Goal: Use online tool/utility: Utilize a website feature to perform a specific function

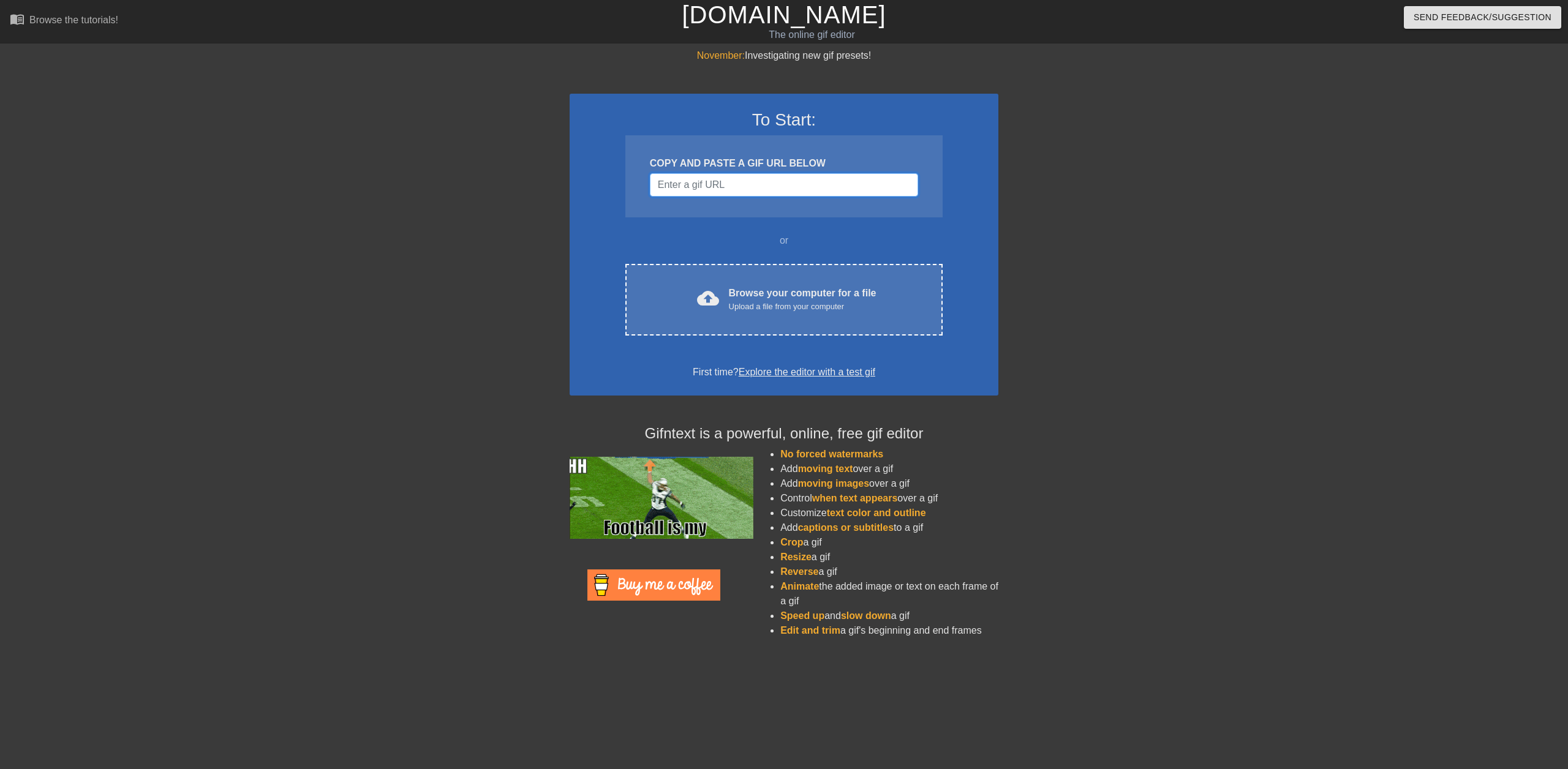
click at [705, 186] on input "Username" at bounding box center [783, 185] width 268 height 23
click at [728, 192] on input "Username" at bounding box center [783, 185] width 268 height 23
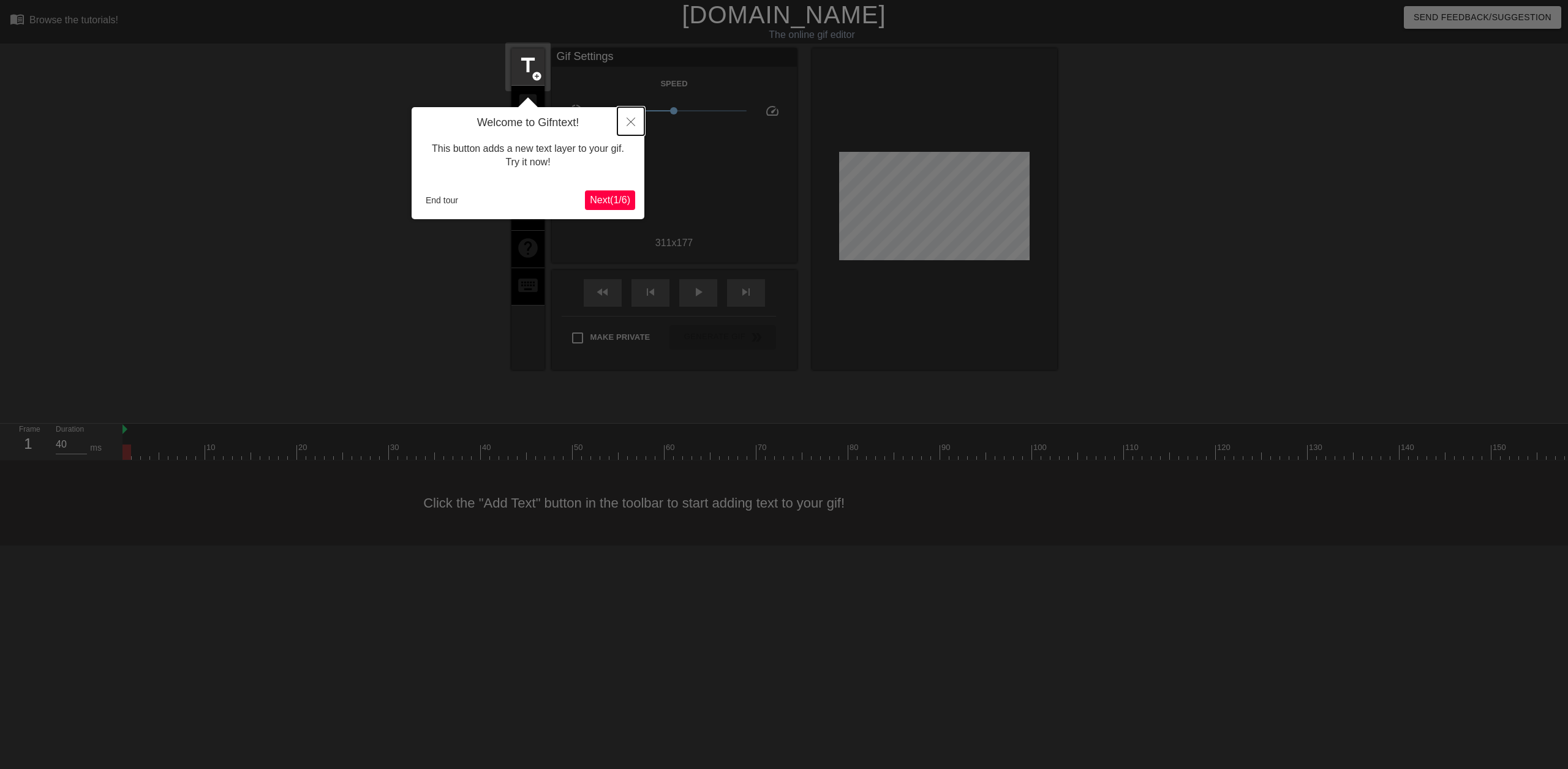
click at [631, 120] on icon "Close" at bounding box center [630, 121] width 9 height 9
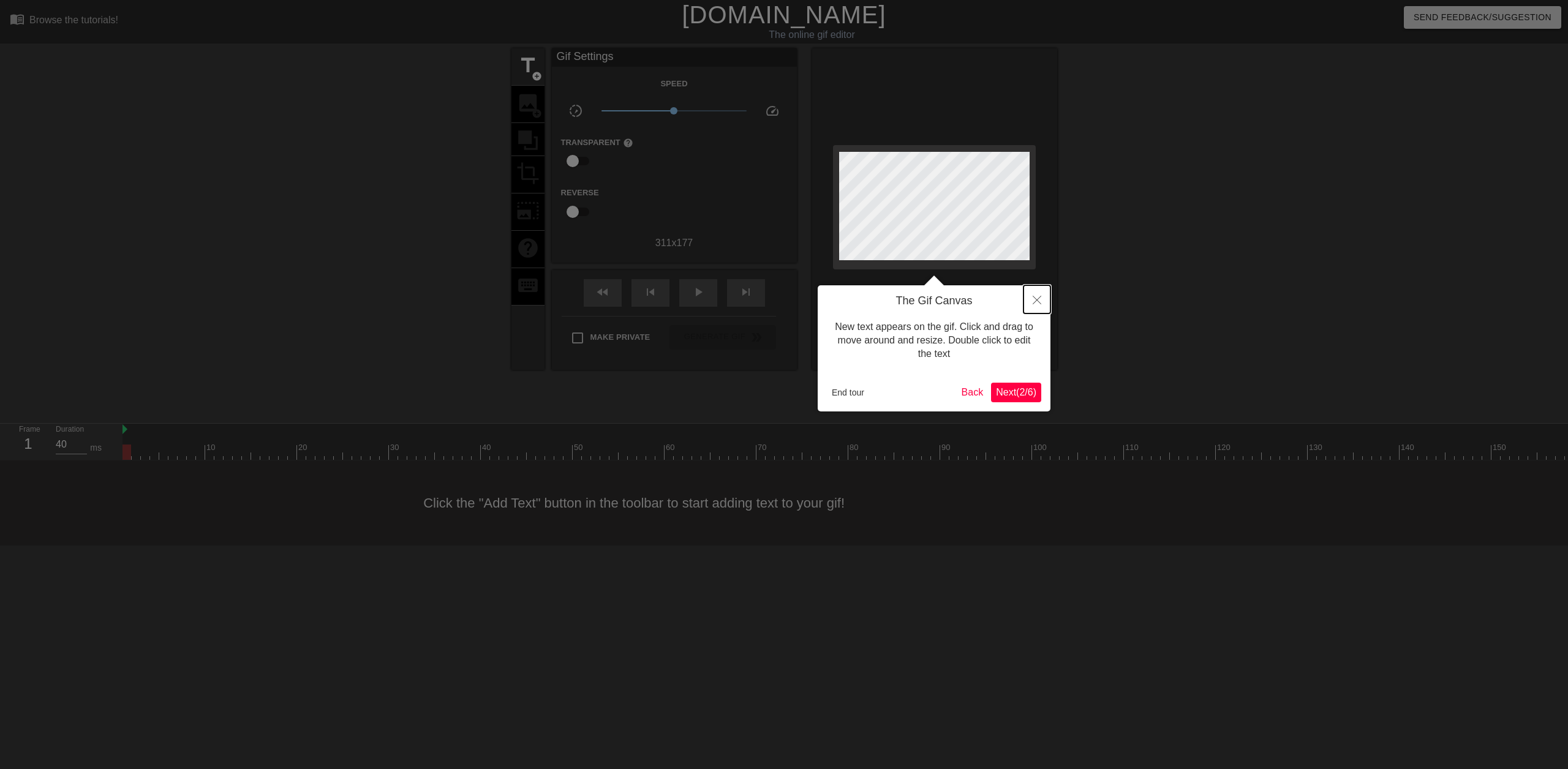
click at [1038, 302] on icon "Close" at bounding box center [1037, 300] width 9 height 9
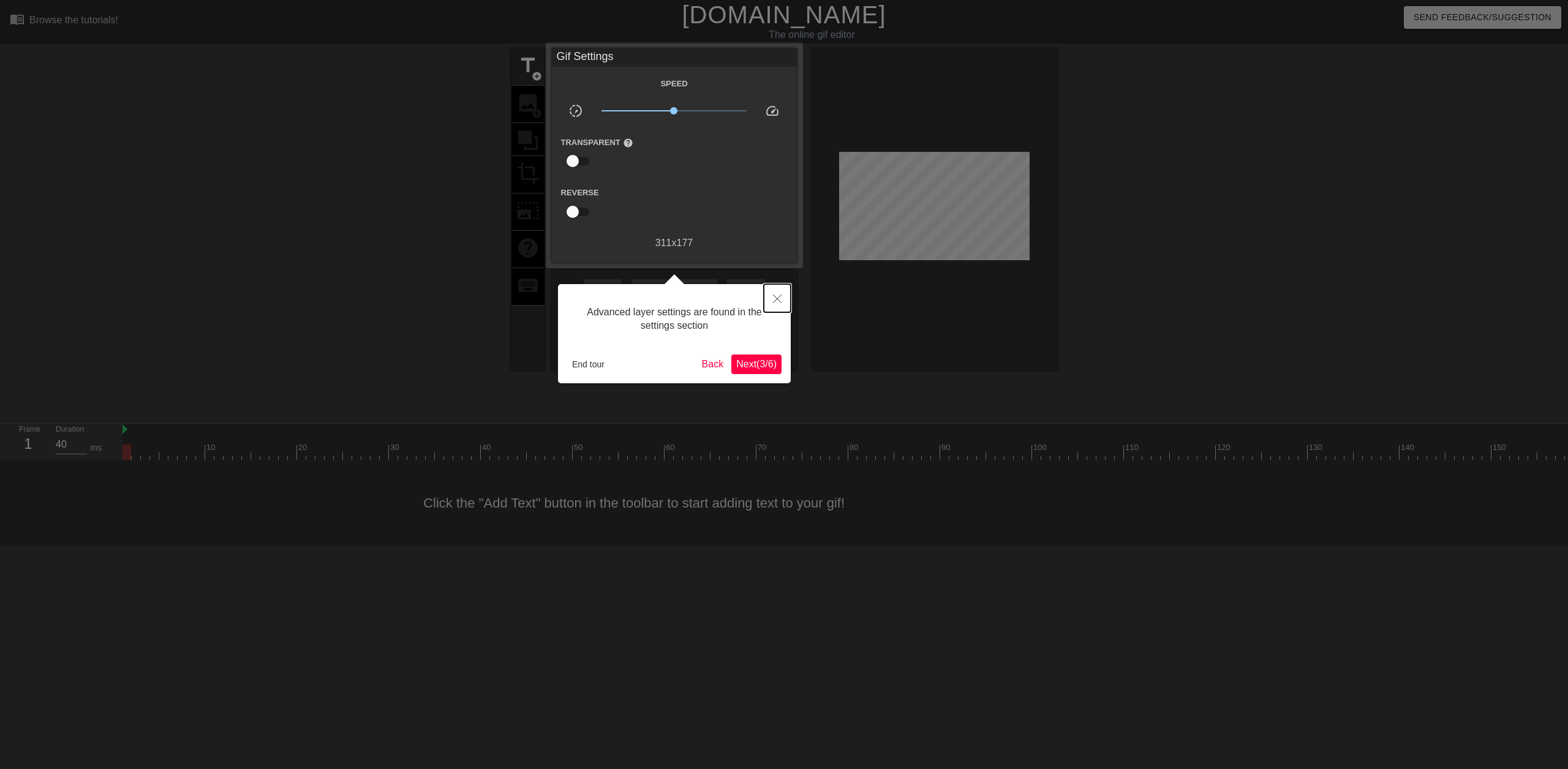
click at [776, 299] on icon "Close" at bounding box center [776, 298] width 9 height 9
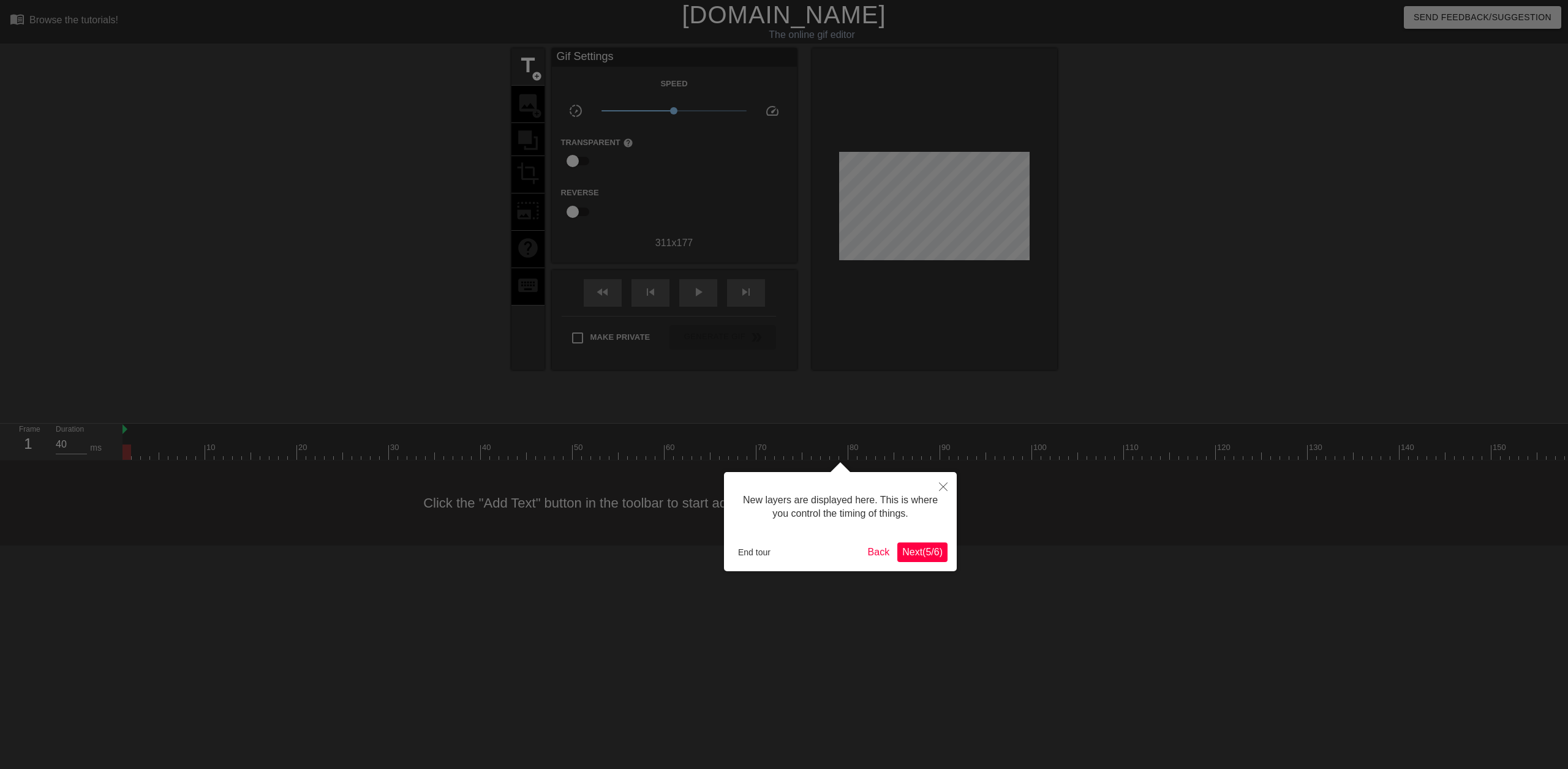
scroll to position [11, 0]
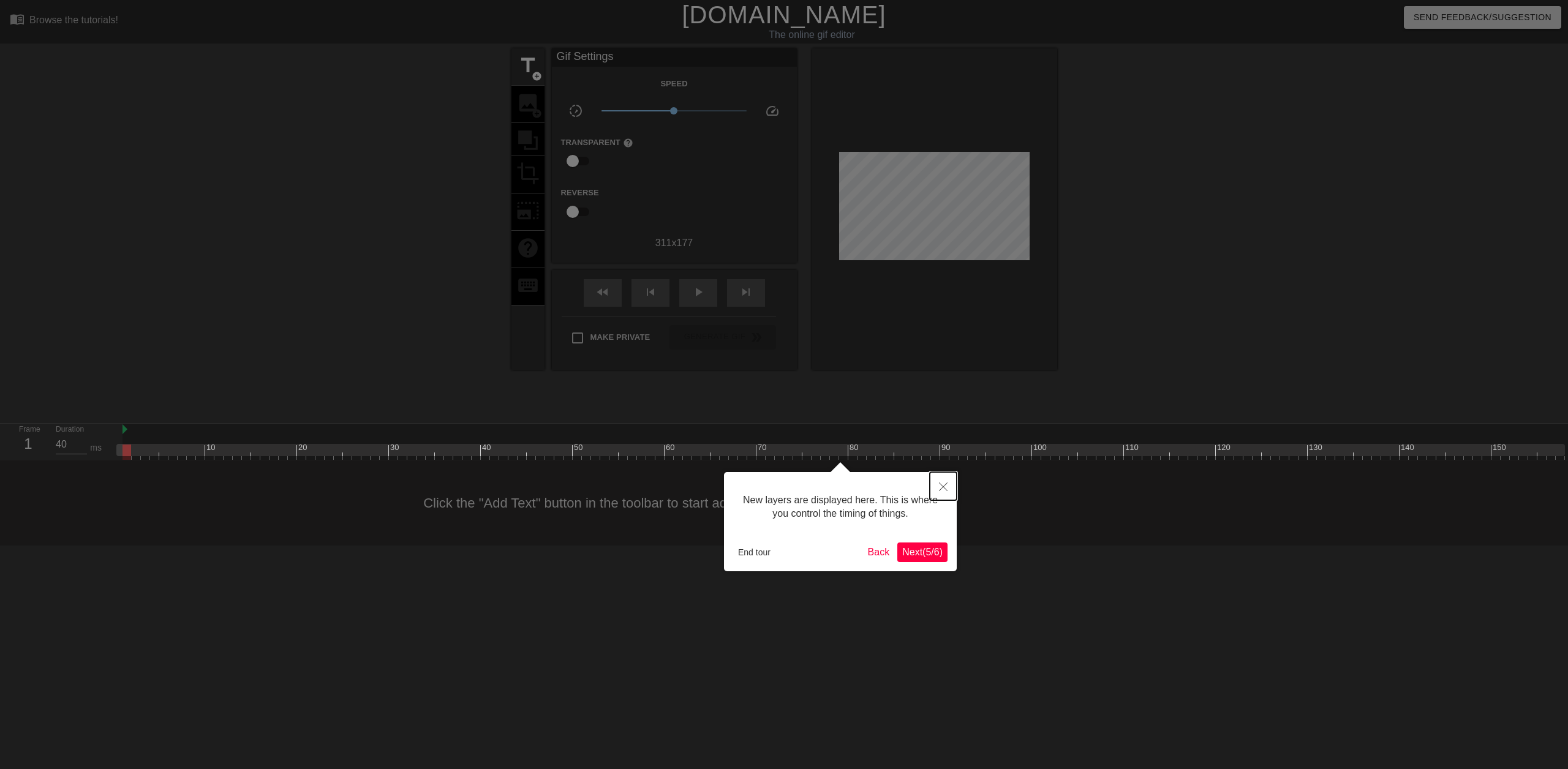
click at [944, 487] on icon "Close" at bounding box center [943, 487] width 9 height 9
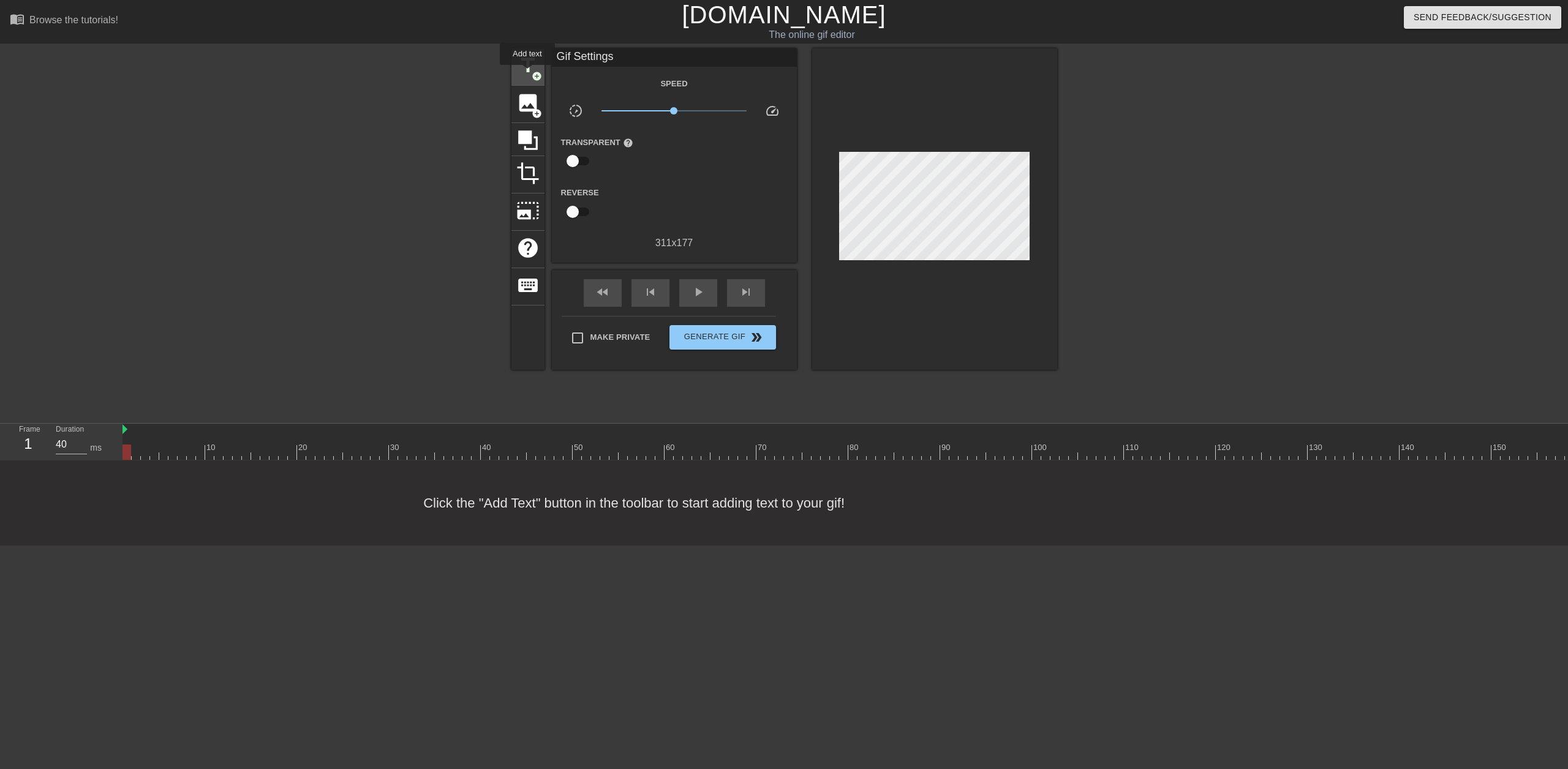
click at [528, 74] on span "title" at bounding box center [528, 66] width 23 height 23
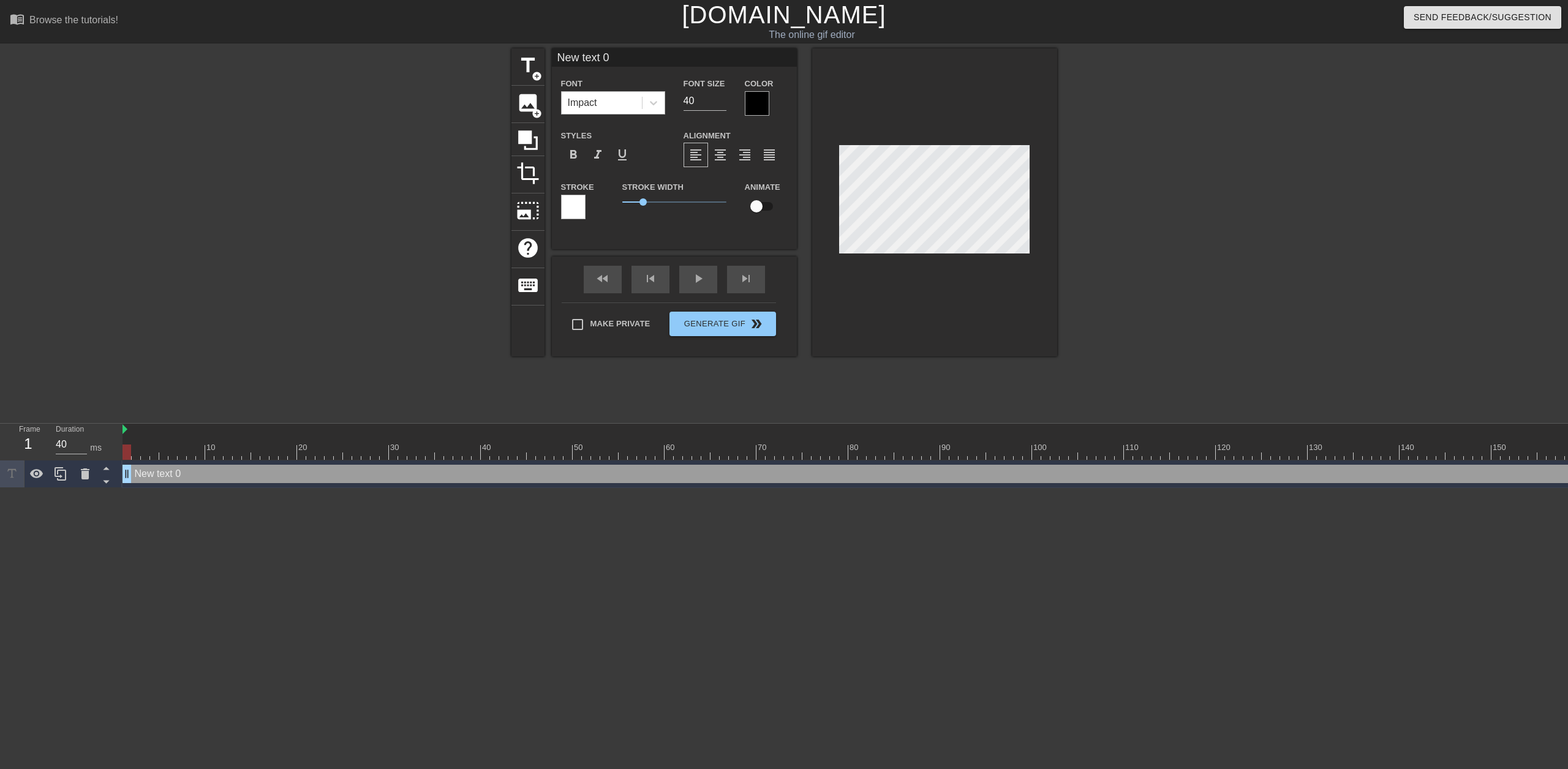
click at [605, 96] on div "Impact" at bounding box center [601, 103] width 80 height 22
click at [626, 96] on div "Impact" at bounding box center [601, 103] width 80 height 22
type input "P"
type textarea "P"
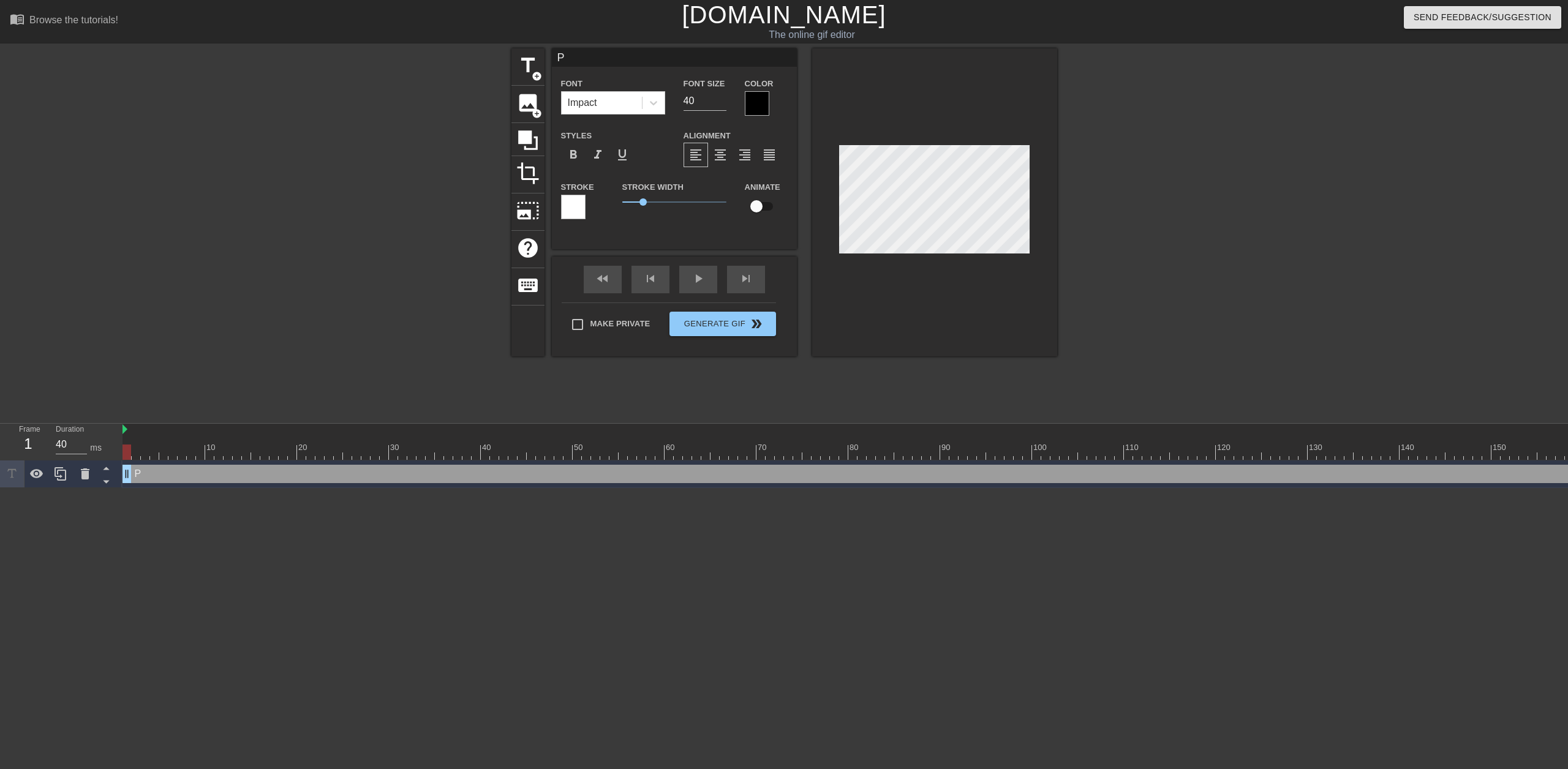
type input "PW"
type textarea "PW"
type input "PWA"
type textarea "PWA"
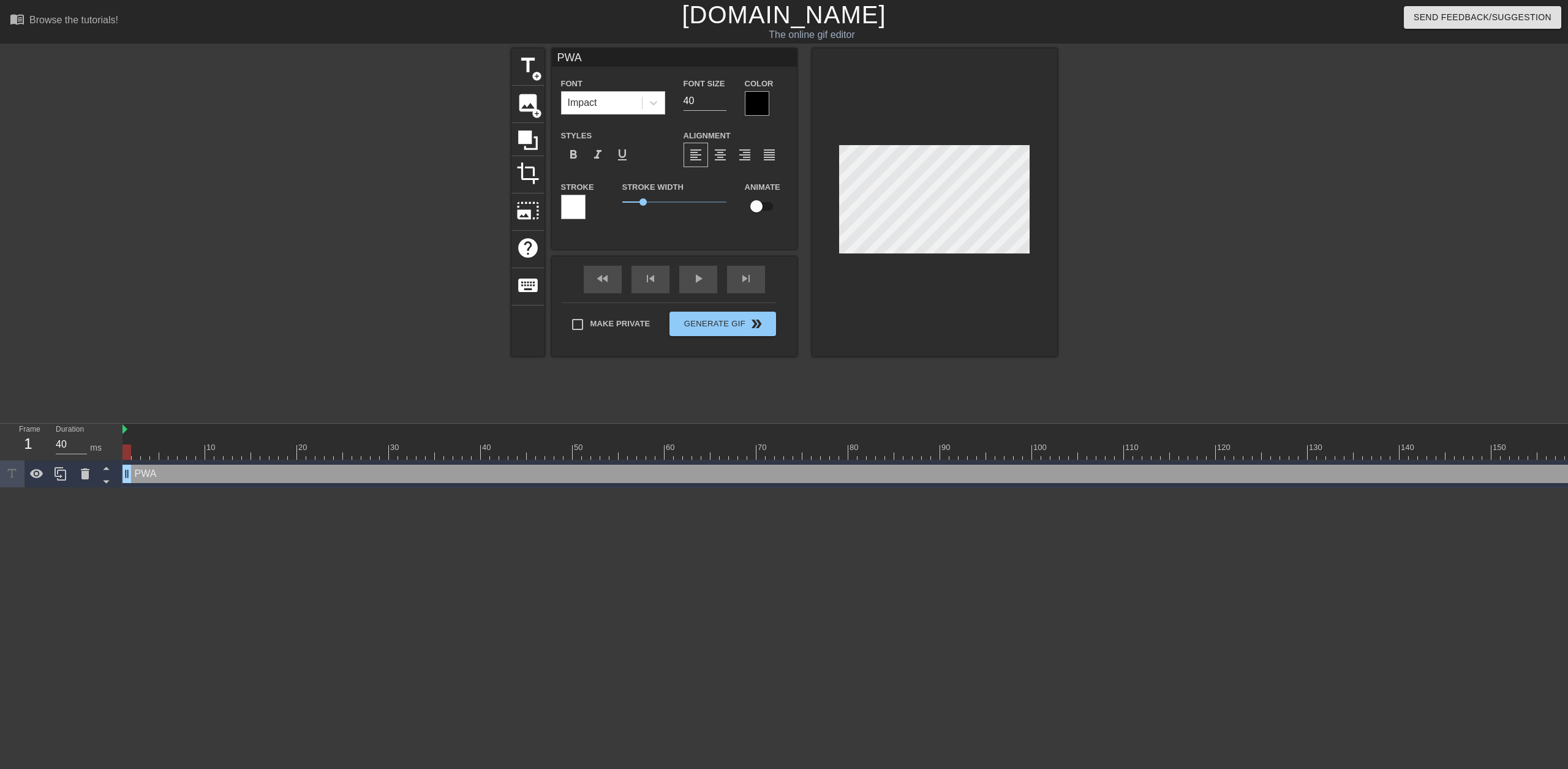
click at [764, 101] on div at bounding box center [756, 103] width 24 height 24
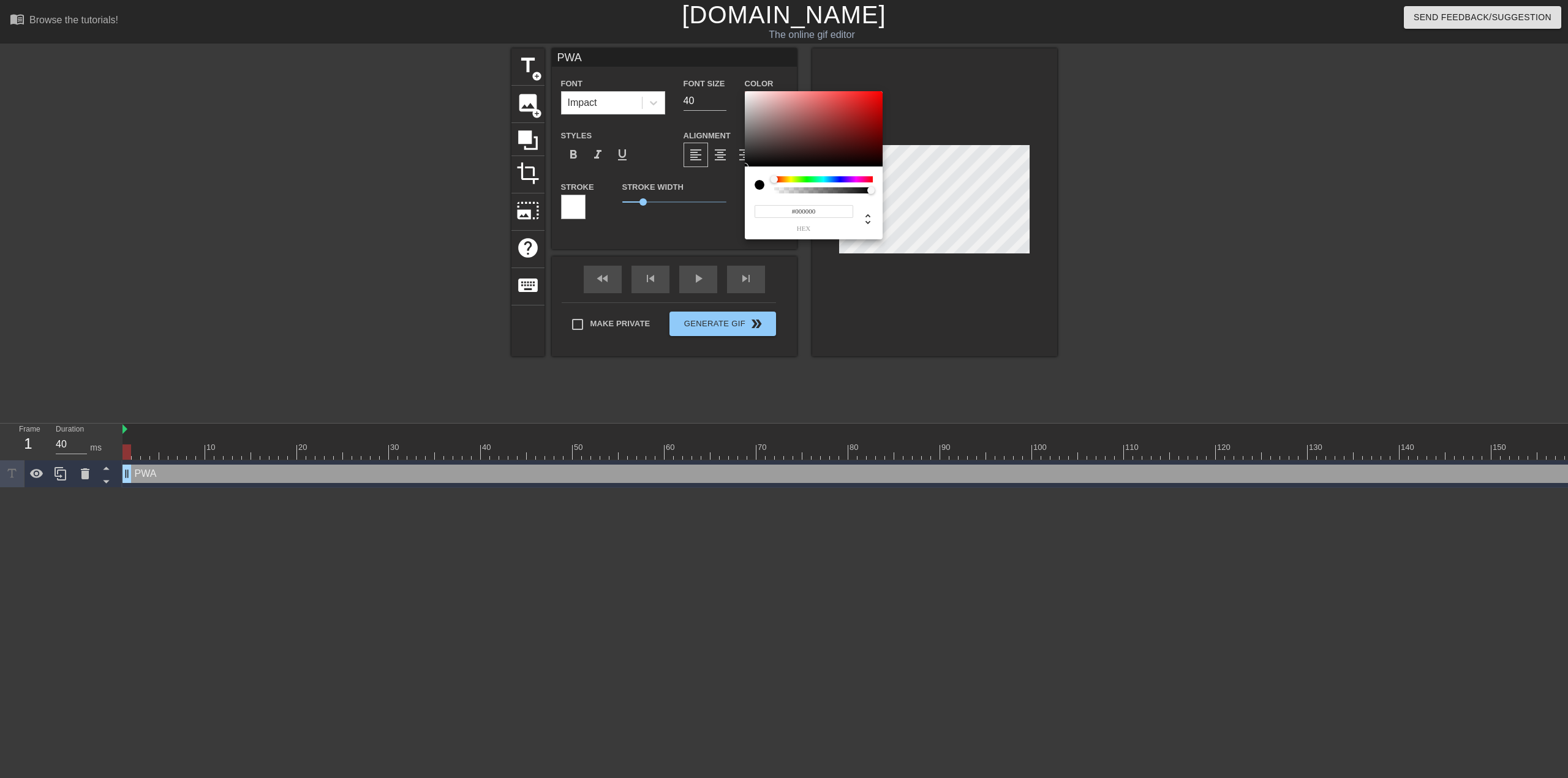
type input "0"
drag, startPoint x: 869, startPoint y: 190, endPoint x: 726, endPoint y: 186, distance: 143.1
click at [726, 186] on div "0 r 0 g 0 b 0 a" at bounding box center [784, 389] width 1568 height 778
type input "1"
click at [874, 191] on div at bounding box center [871, 191] width 8 height 8
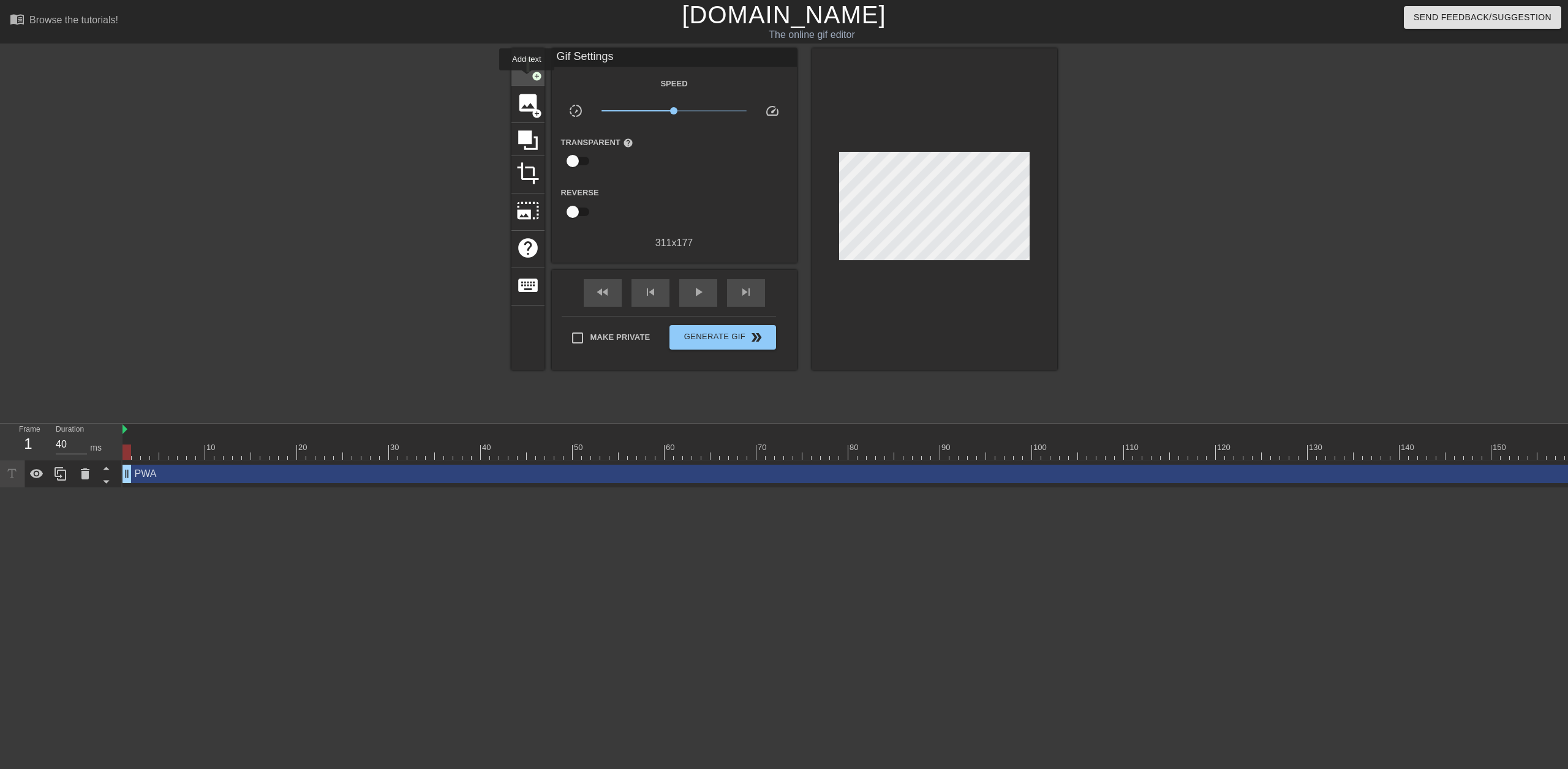
click at [527, 75] on span "title" at bounding box center [528, 66] width 23 height 23
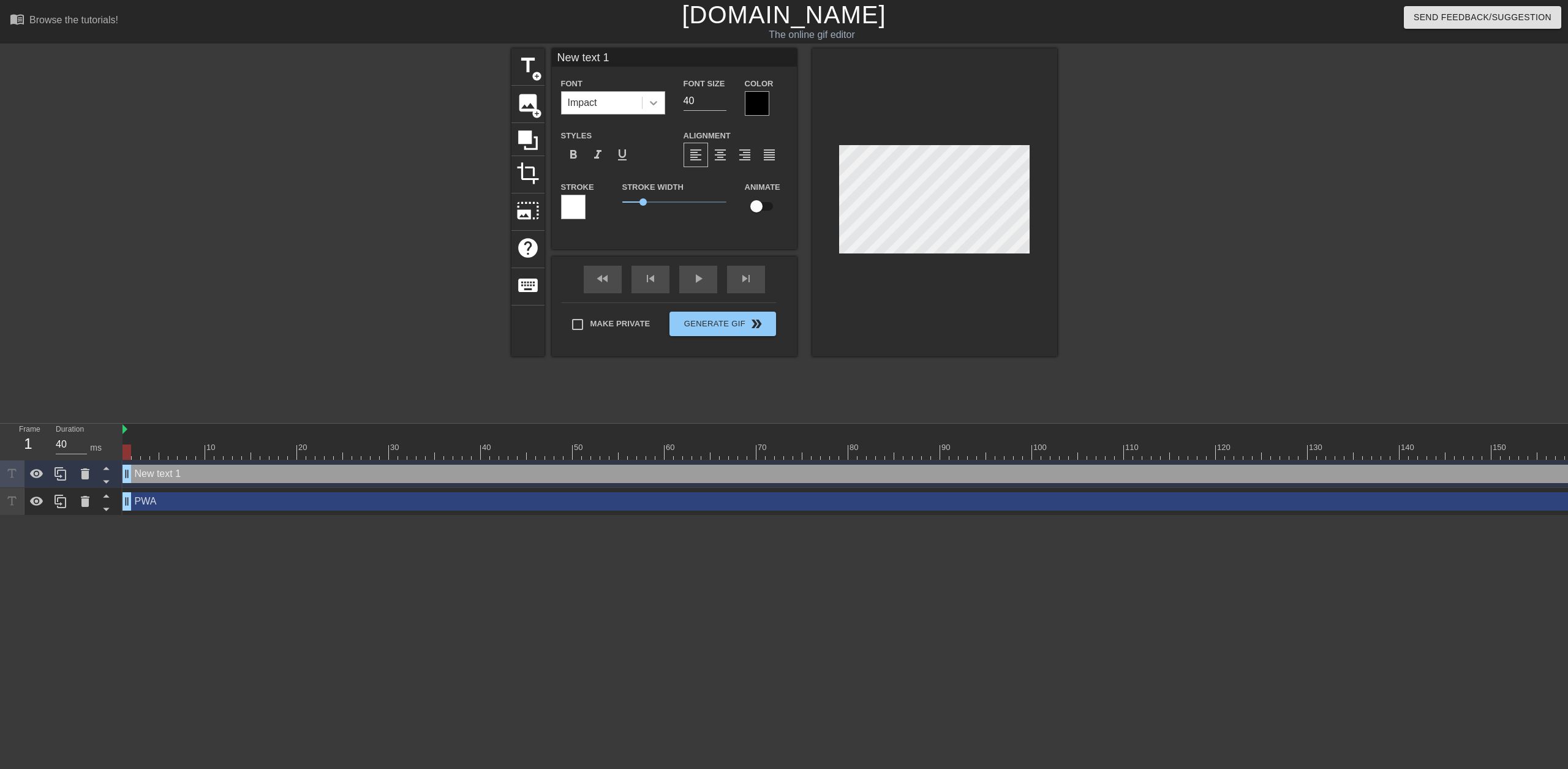
click at [643, 104] on div "Impact" at bounding box center [614, 103] width 105 height 23
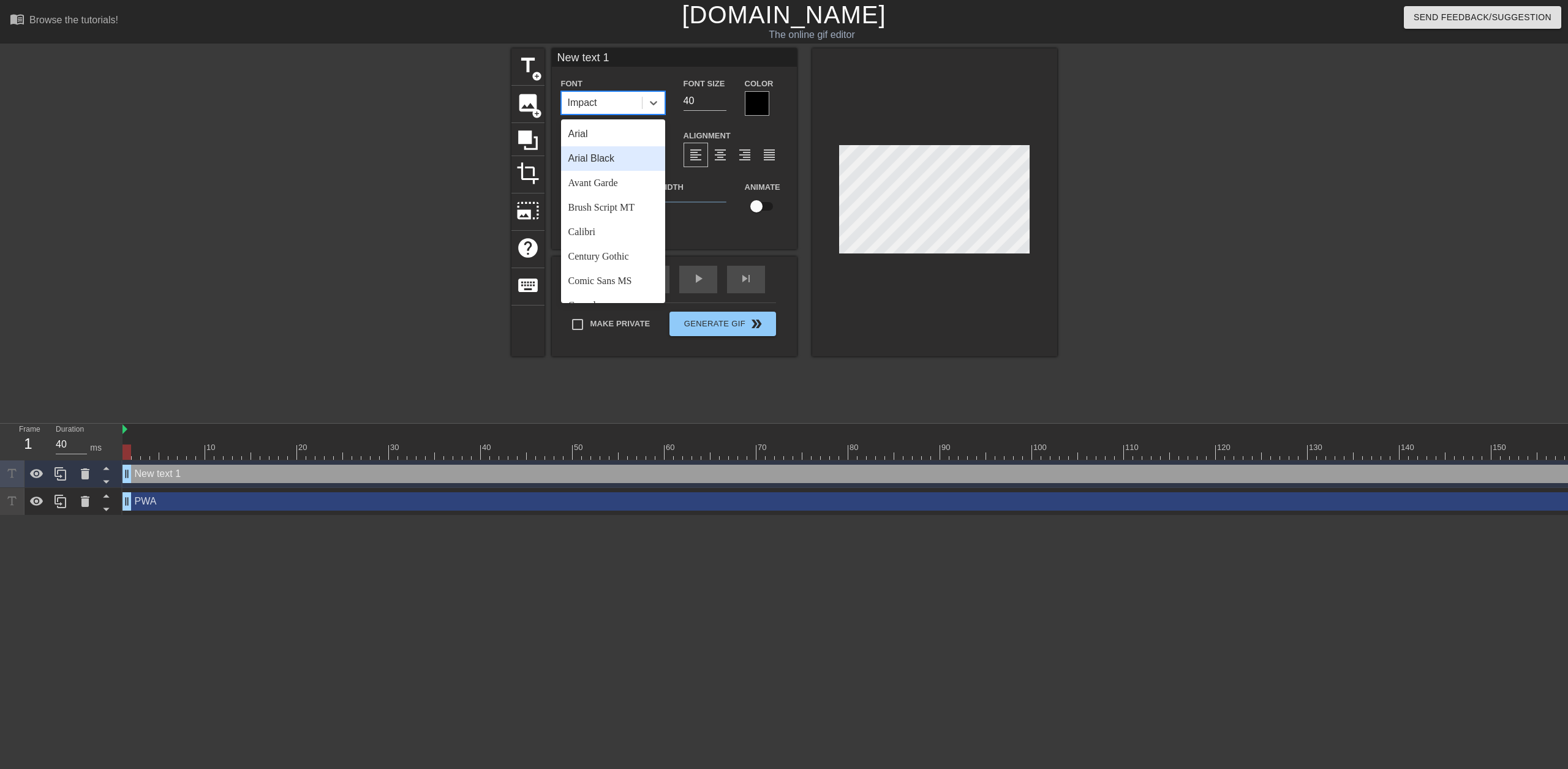
click at [615, 162] on div "Arial Black" at bounding box center [614, 158] width 105 height 24
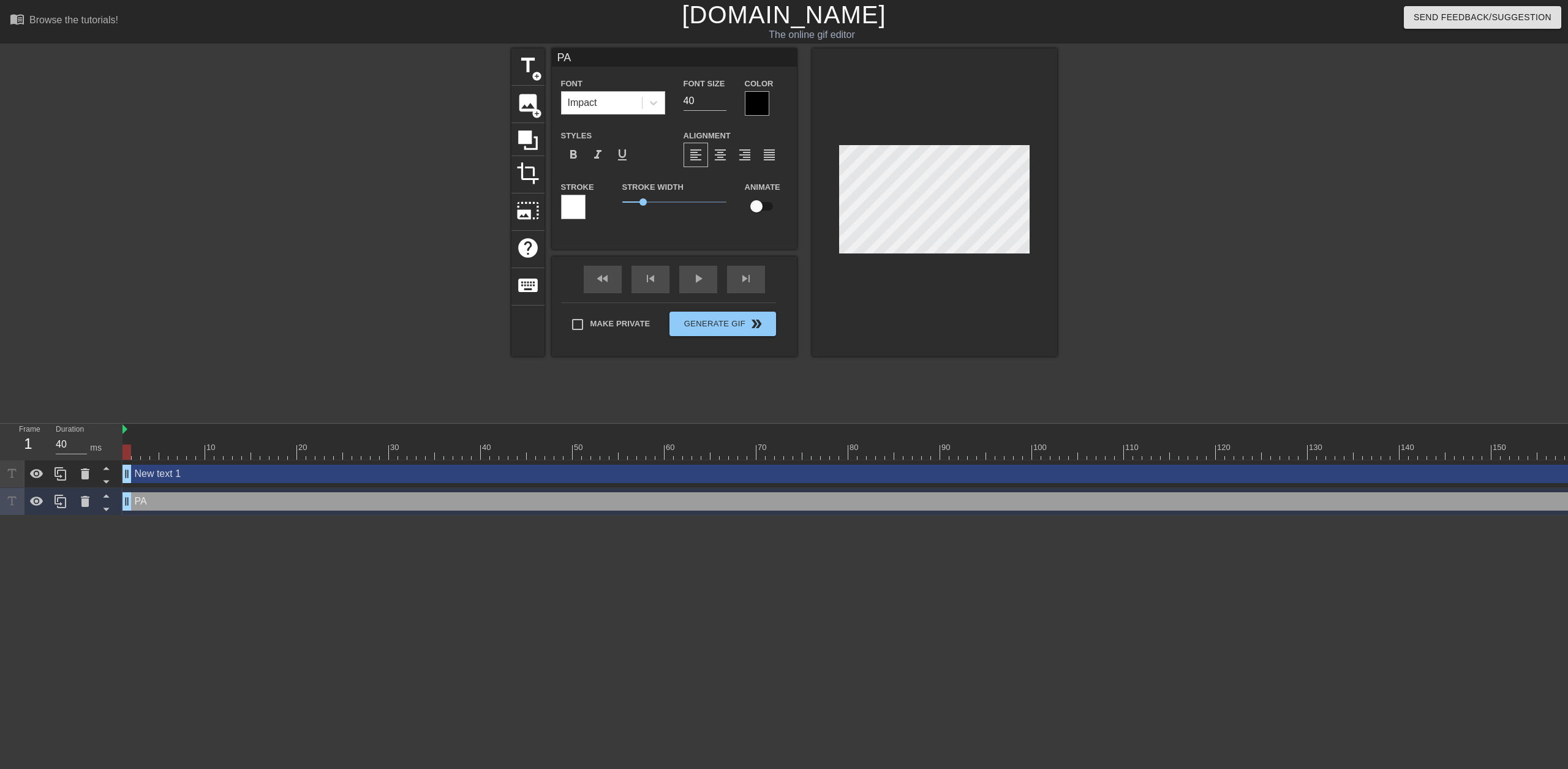
type input "P"
type textarea "P"
type input "New text 1"
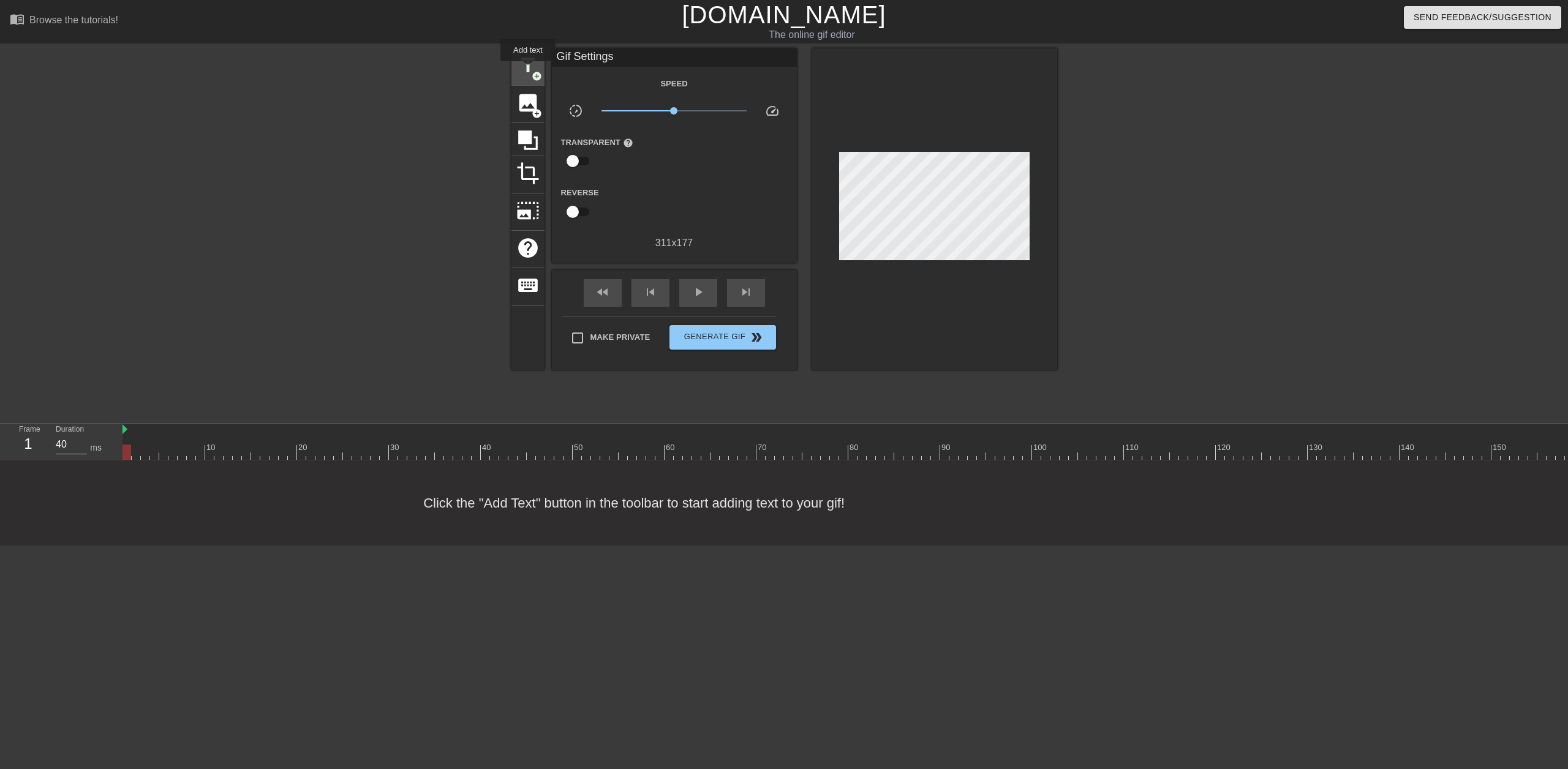
click at [528, 70] on span "title" at bounding box center [528, 66] width 23 height 23
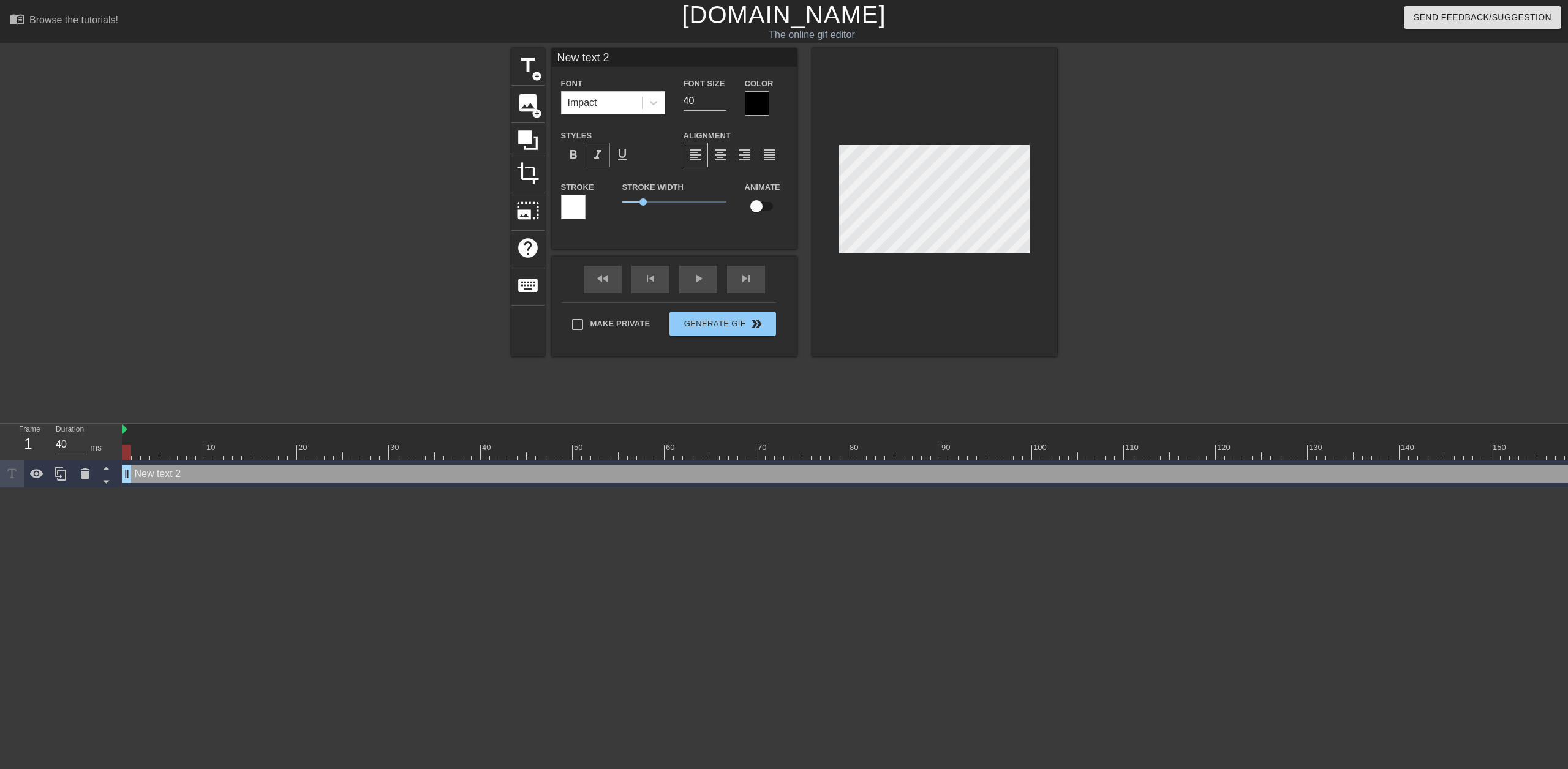
drag, startPoint x: 581, startPoint y: 151, endPoint x: 604, endPoint y: 161, distance: 25.1
click at [581, 151] on div "format_bold" at bounding box center [573, 154] width 24 height 24
click at [578, 204] on div at bounding box center [573, 206] width 24 height 24
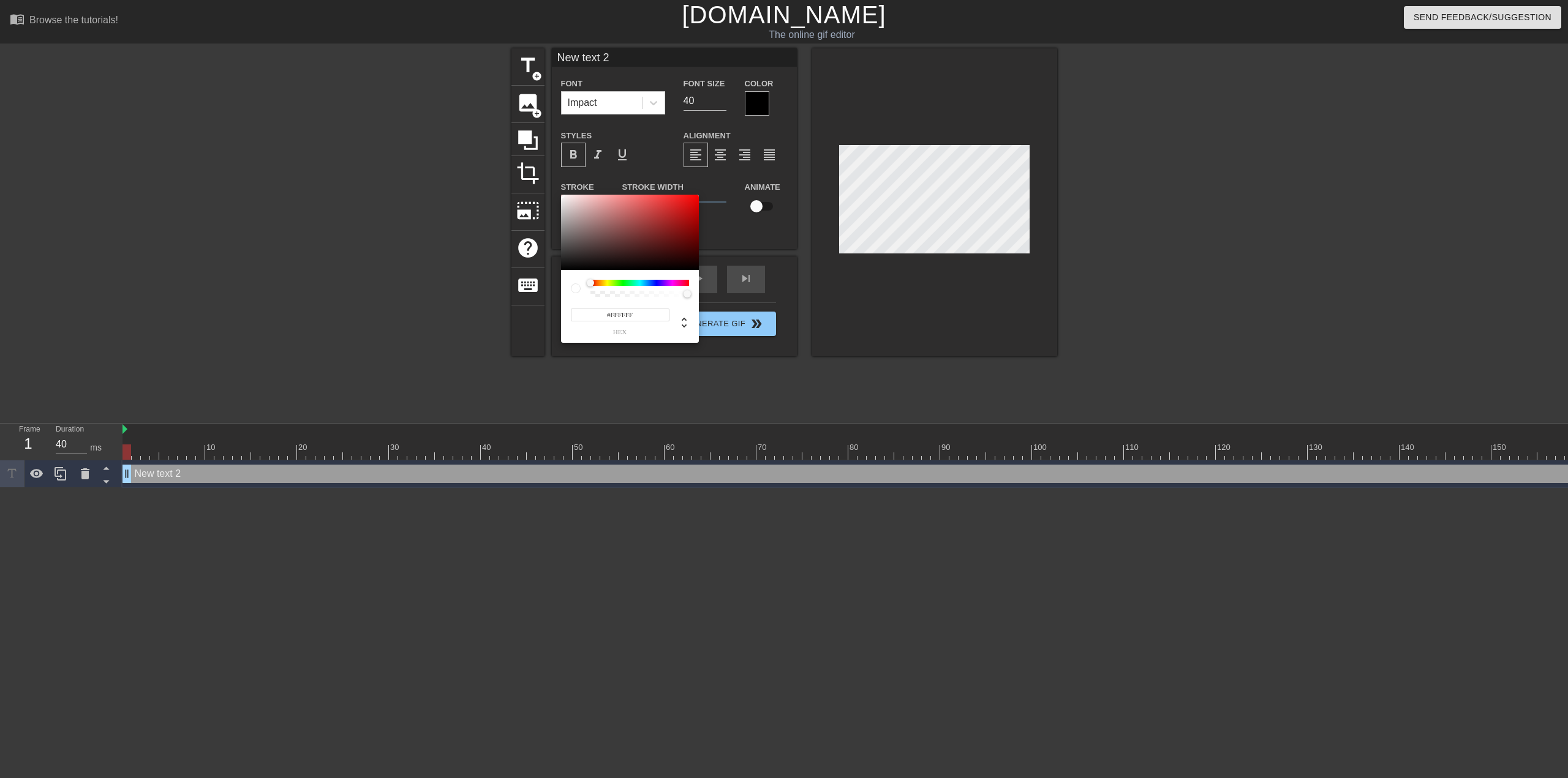
type input "255"
type input "0"
drag, startPoint x: 688, startPoint y: 294, endPoint x: 466, endPoint y: 276, distance: 222.7
click at [466, 276] on div "255 r 255 g 255 b 0 a" at bounding box center [784, 389] width 1568 height 778
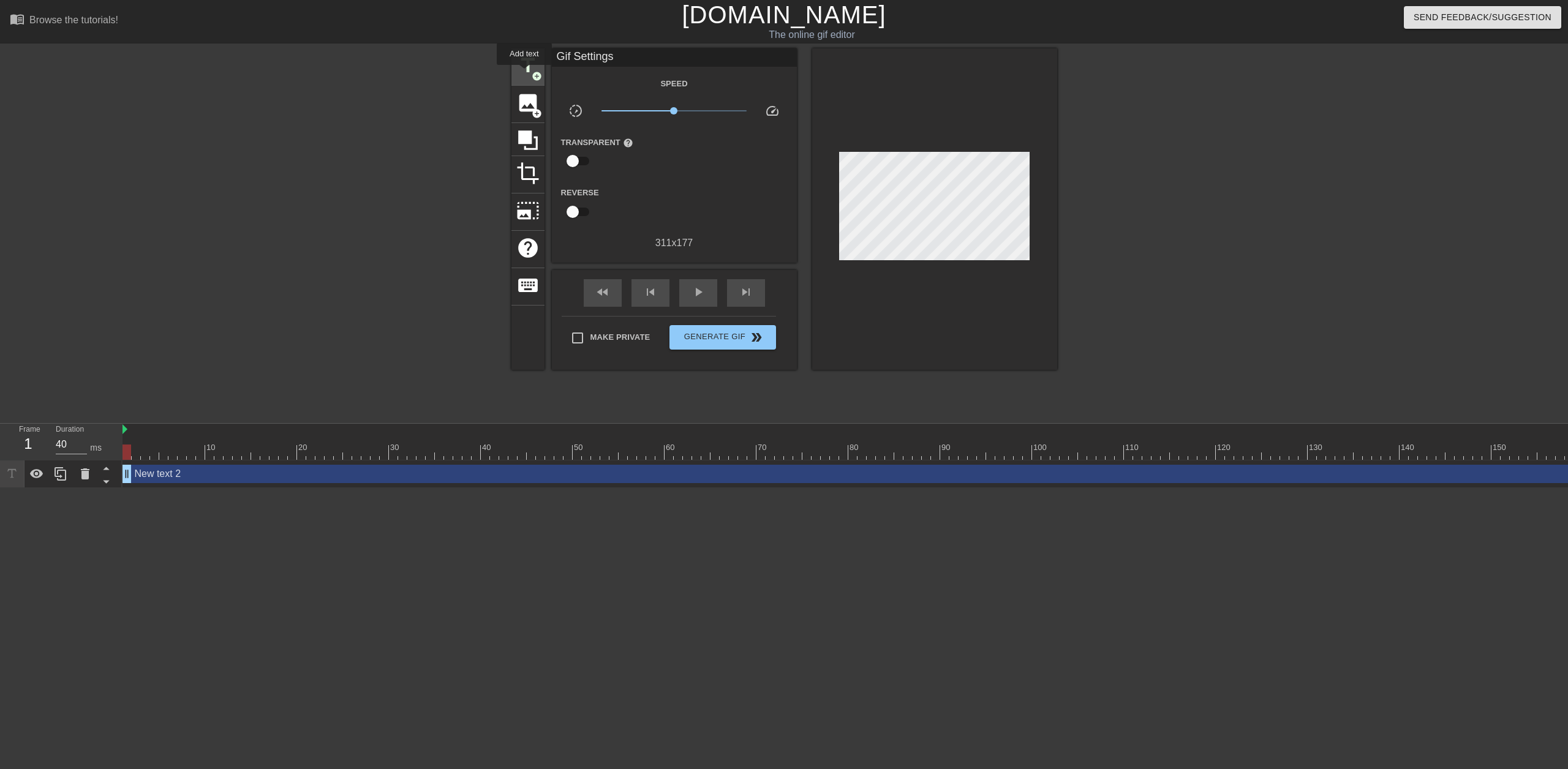
click at [525, 74] on span "title" at bounding box center [528, 66] width 23 height 23
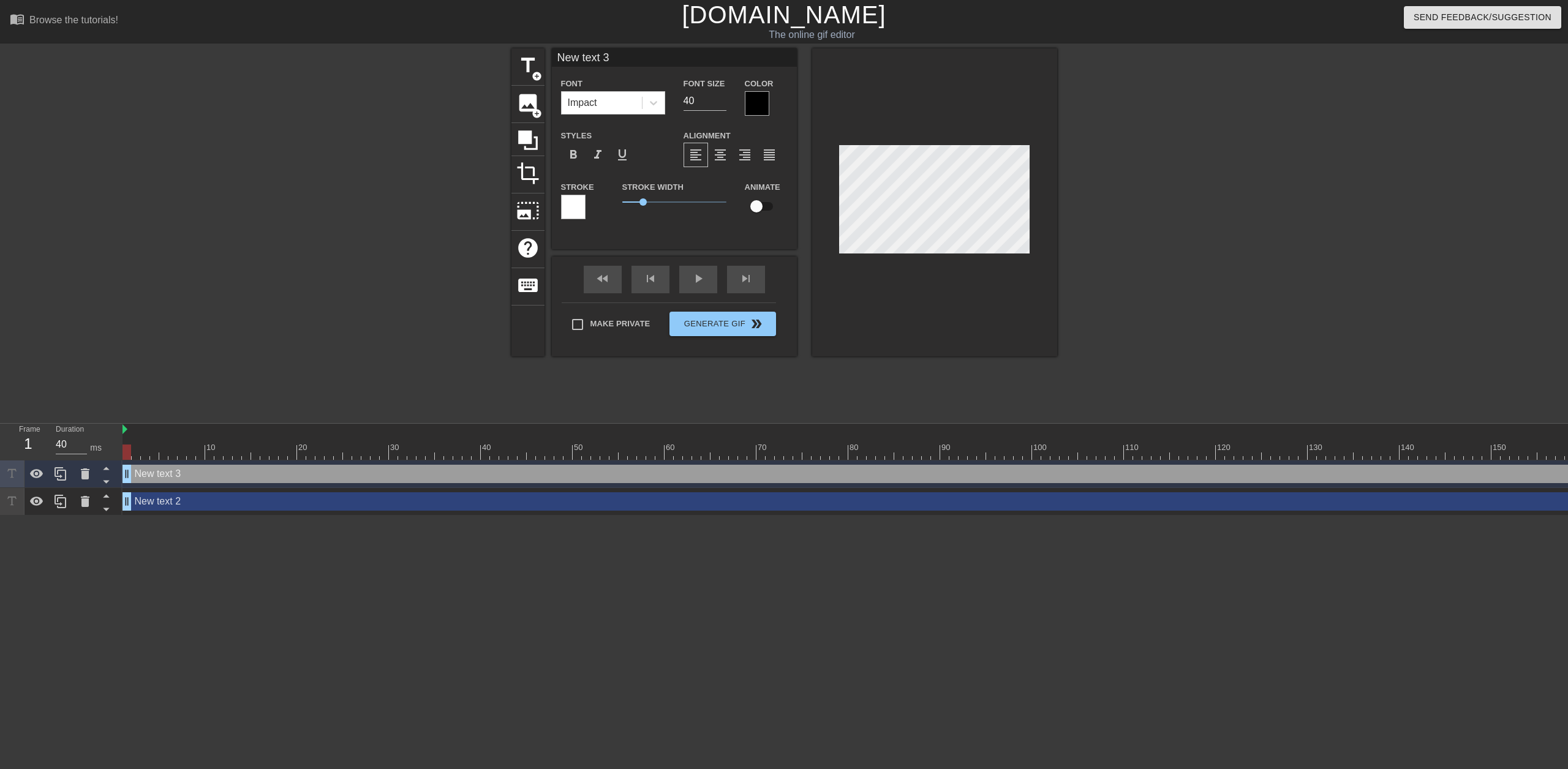
type input "New txt 3"
type textarea "New txt 3"
type input "New tt 3"
type textarea "New tt 3"
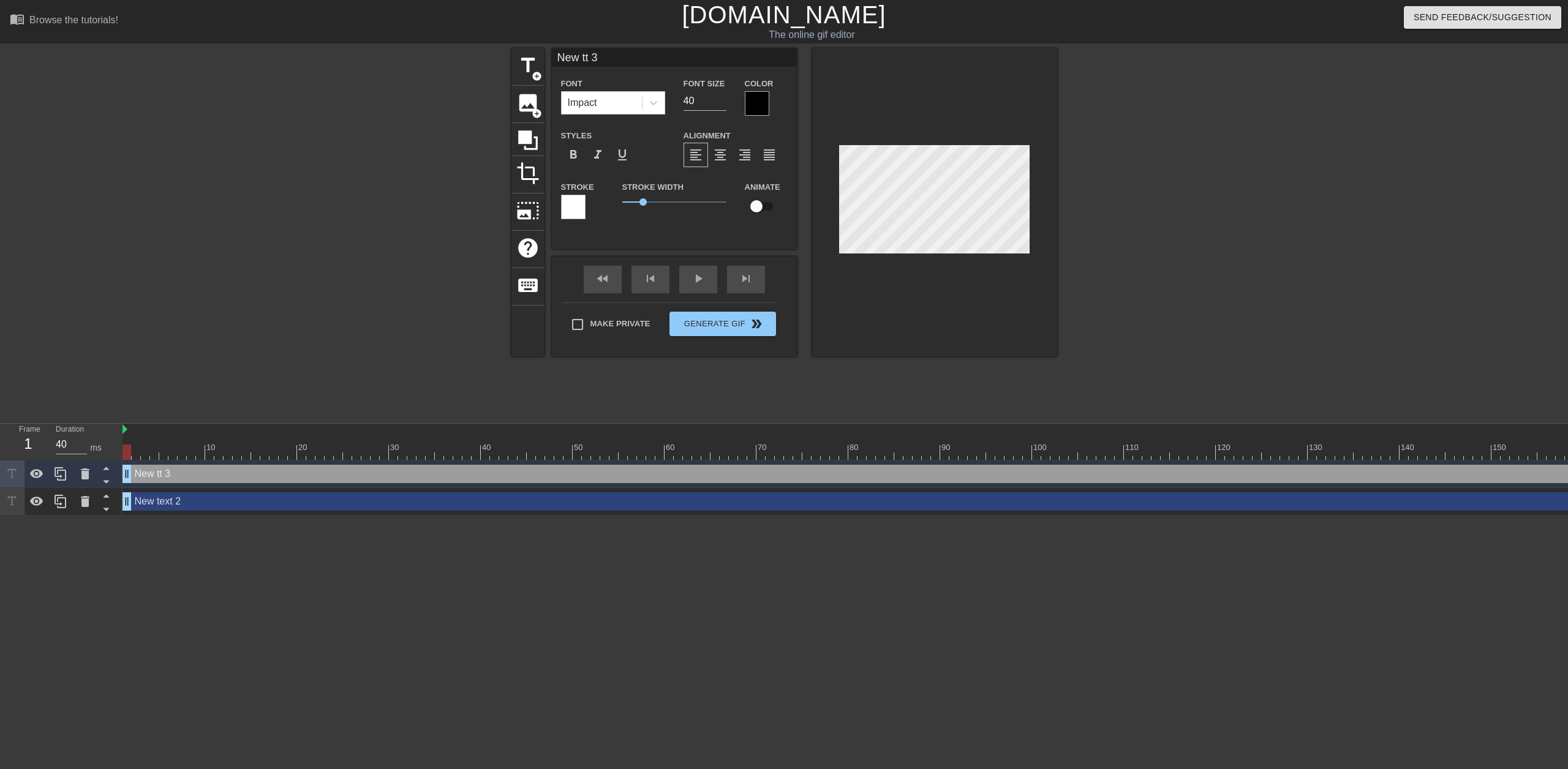
click at [253, 501] on div "New text 2 drag_handle drag_handle" at bounding box center [1496, 501] width 2747 height 18
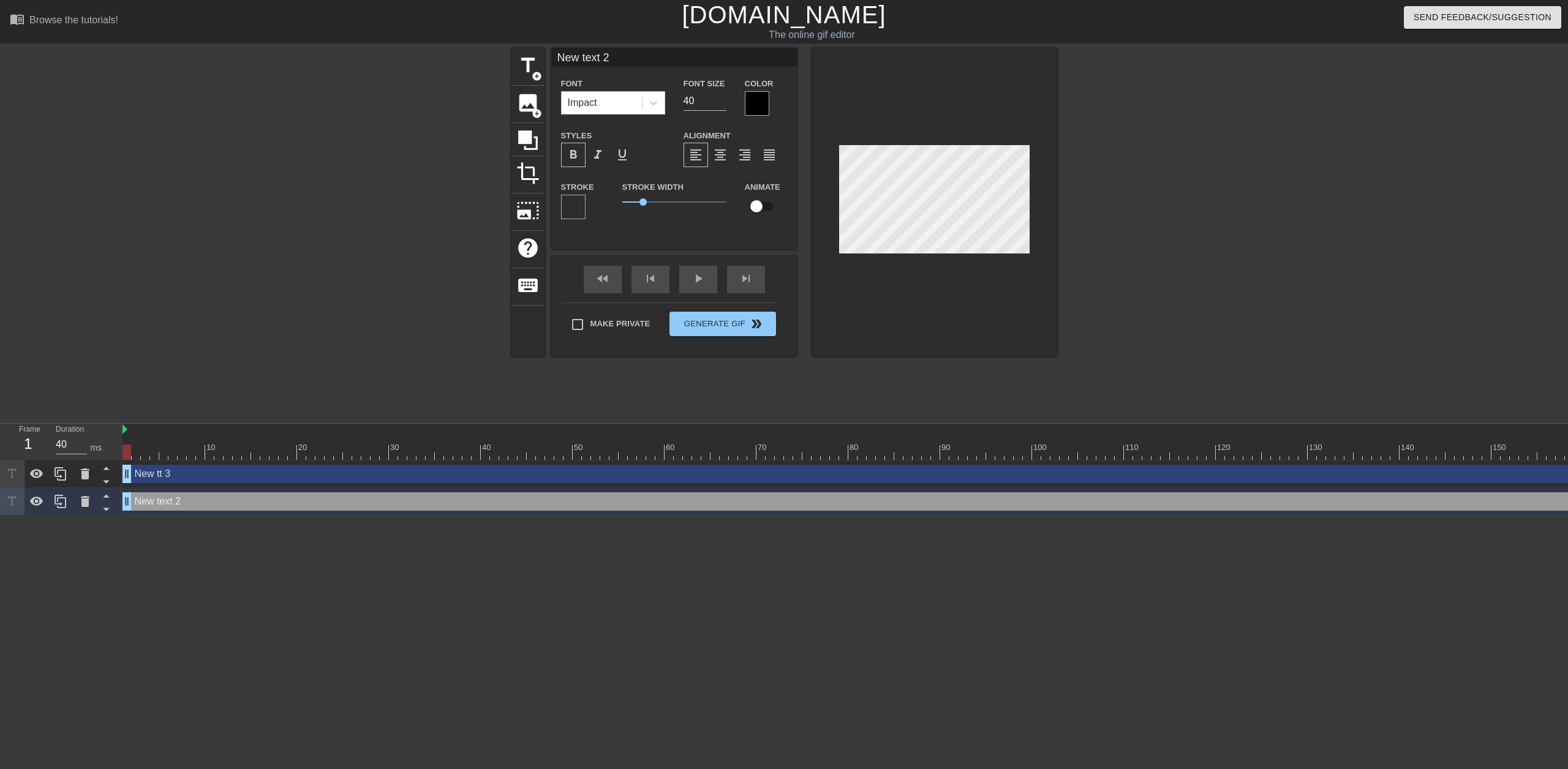
click at [241, 479] on div "New tt 3 drag_handle drag_handle" at bounding box center [1496, 473] width 2747 height 18
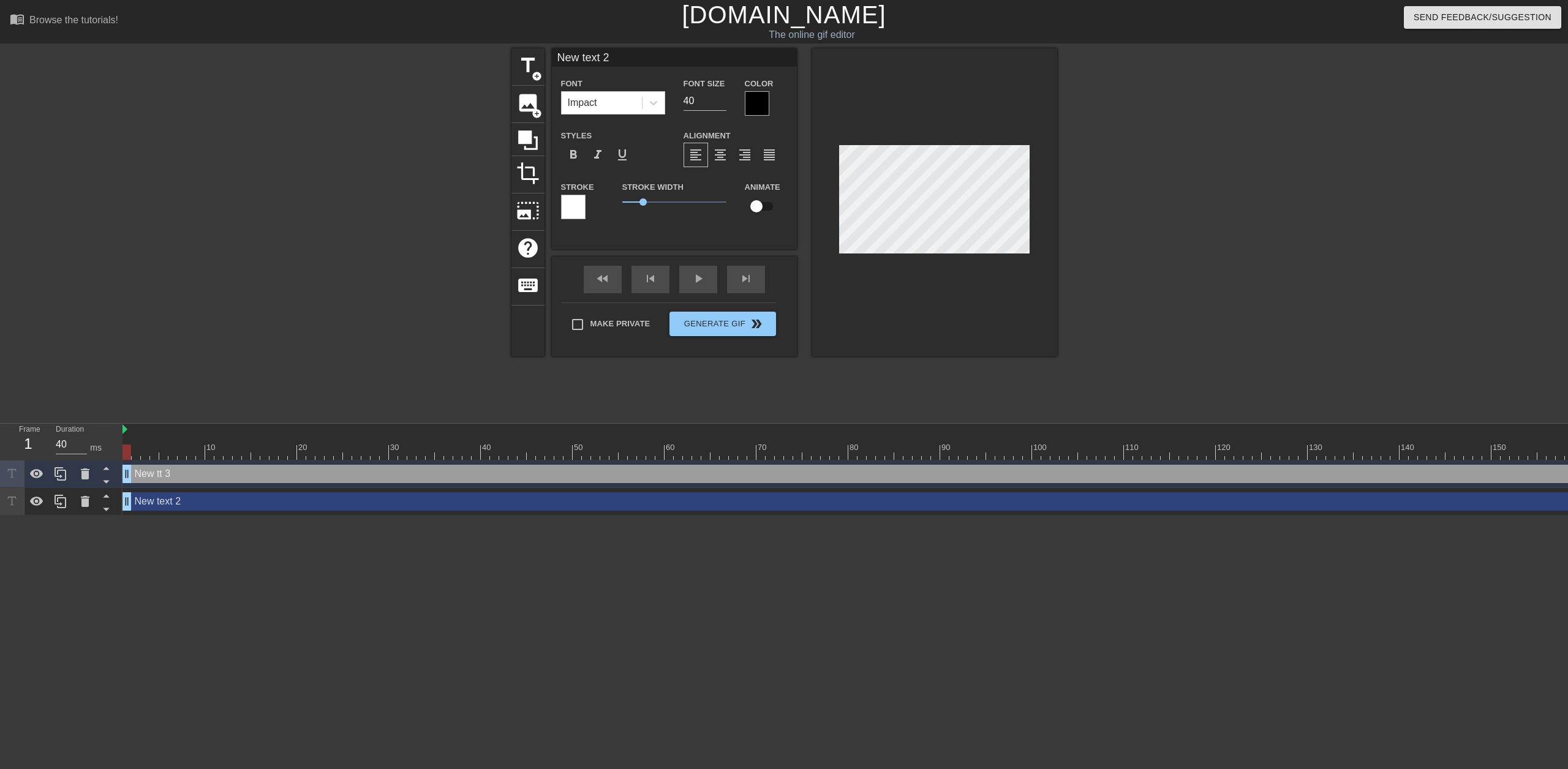
type input "New tt 3"
click at [232, 480] on div "New tt 3 drag_handle drag_handle" at bounding box center [1496, 473] width 2747 height 18
drag, startPoint x: 232, startPoint y: 480, endPoint x: 255, endPoint y: 324, distance: 157.7
click at [188, 346] on div "title add_circle image add_circle crop photo_size_select_large help keyboard Ne…" at bounding box center [784, 232] width 1568 height 368
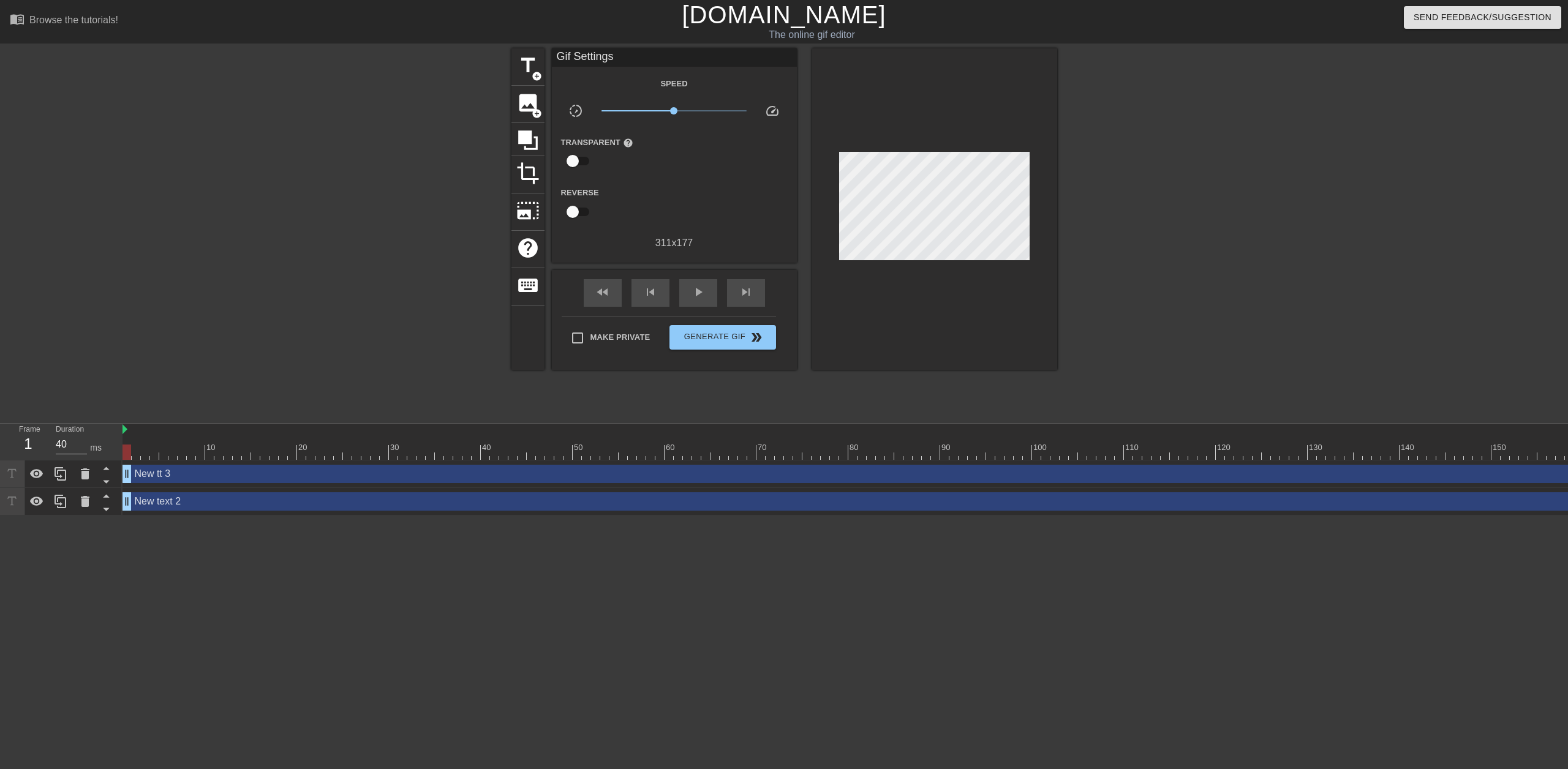
click at [341, 485] on div "New tt 3 drag_handle drag_handle" at bounding box center [1496, 474] width 2747 height 27
click at [346, 497] on div "New text 2 drag_handle drag_handle" at bounding box center [1496, 501] width 2747 height 18
click at [348, 502] on div "New text 2 drag_handle drag_handle" at bounding box center [1496, 501] width 2747 height 18
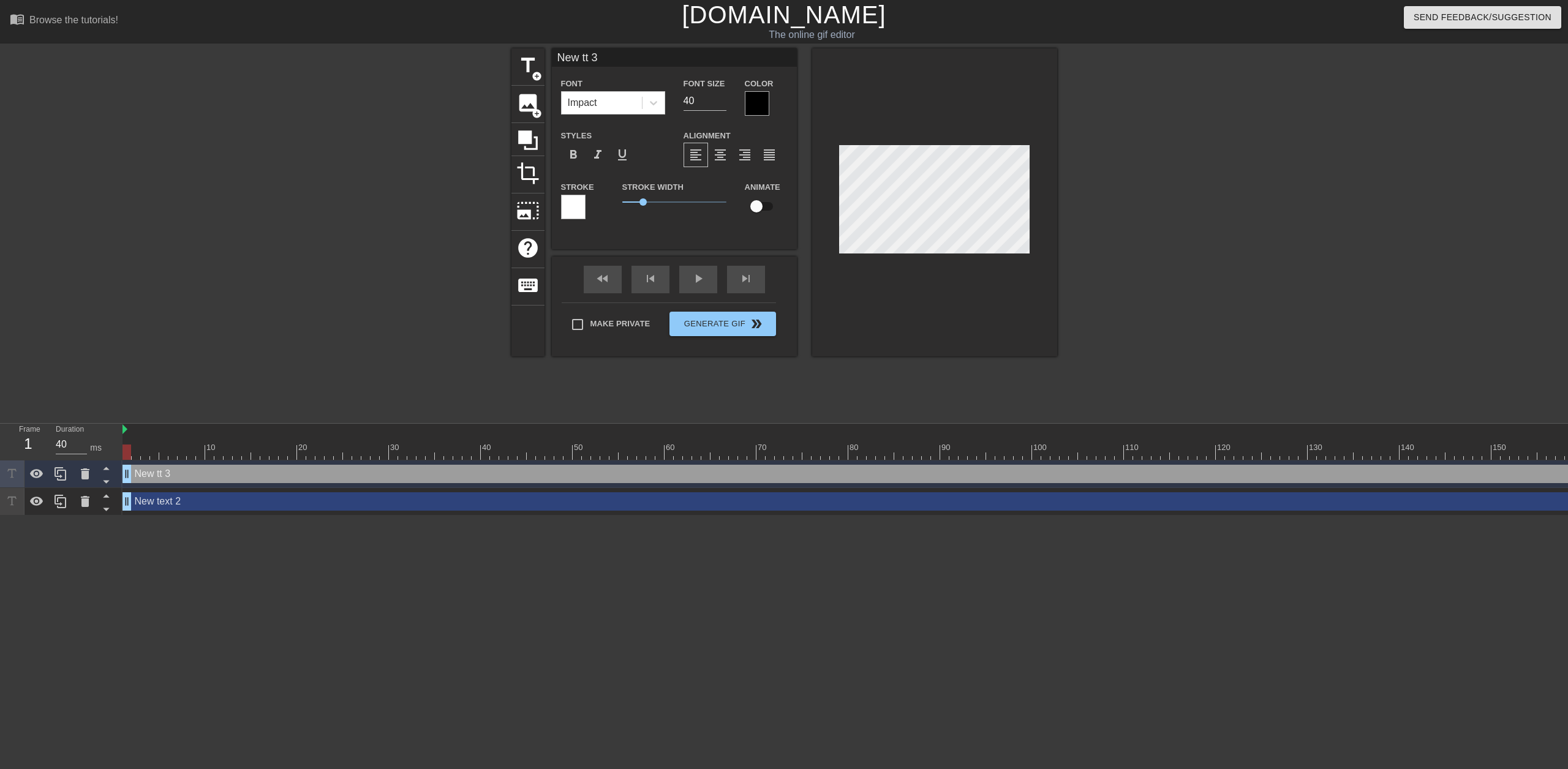
type input "Ne tt 3"
type textarea "Ne tt 3"
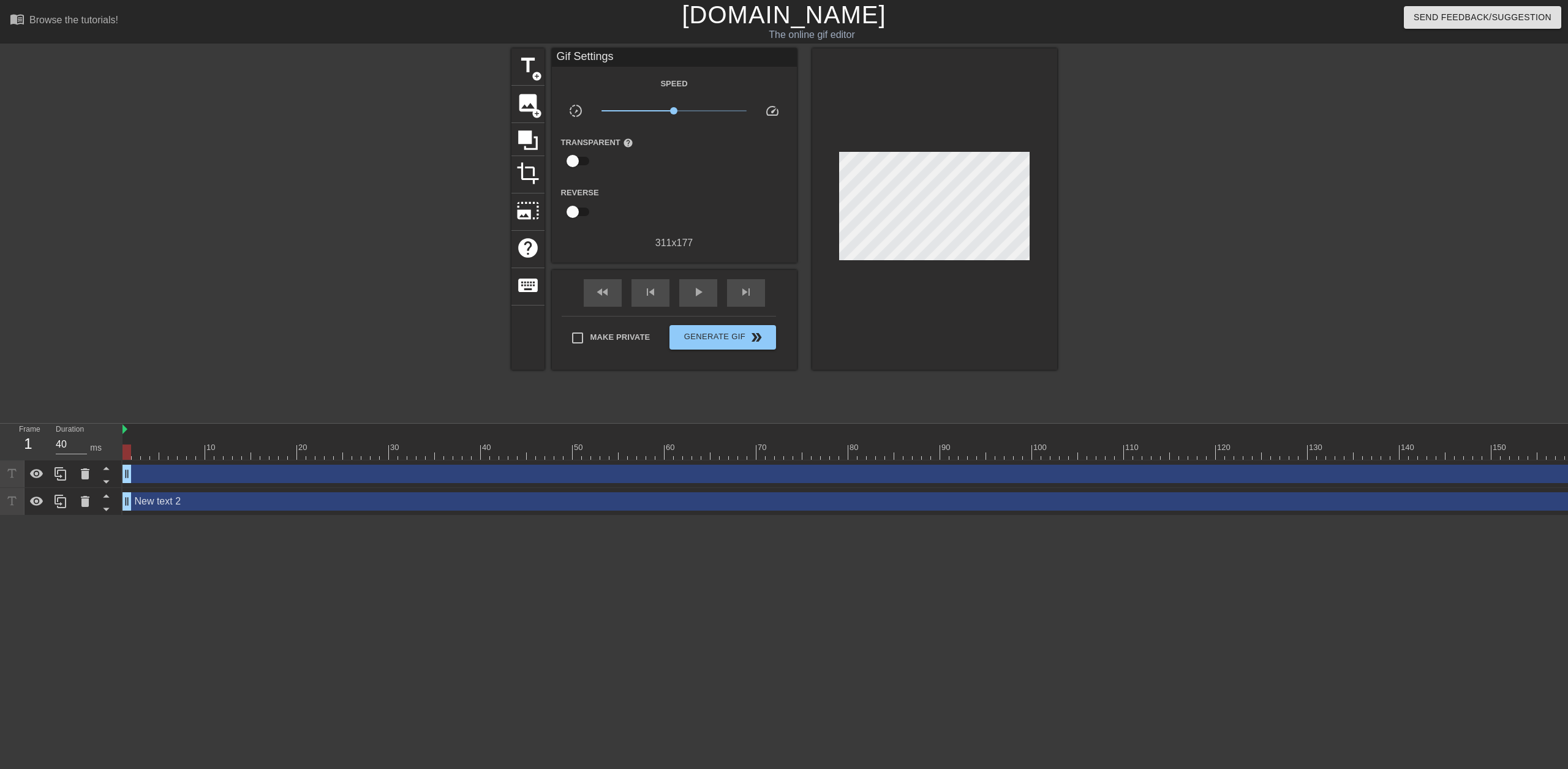
click at [300, 467] on div "drag_handle drag_handle" at bounding box center [1496, 473] width 2747 height 18
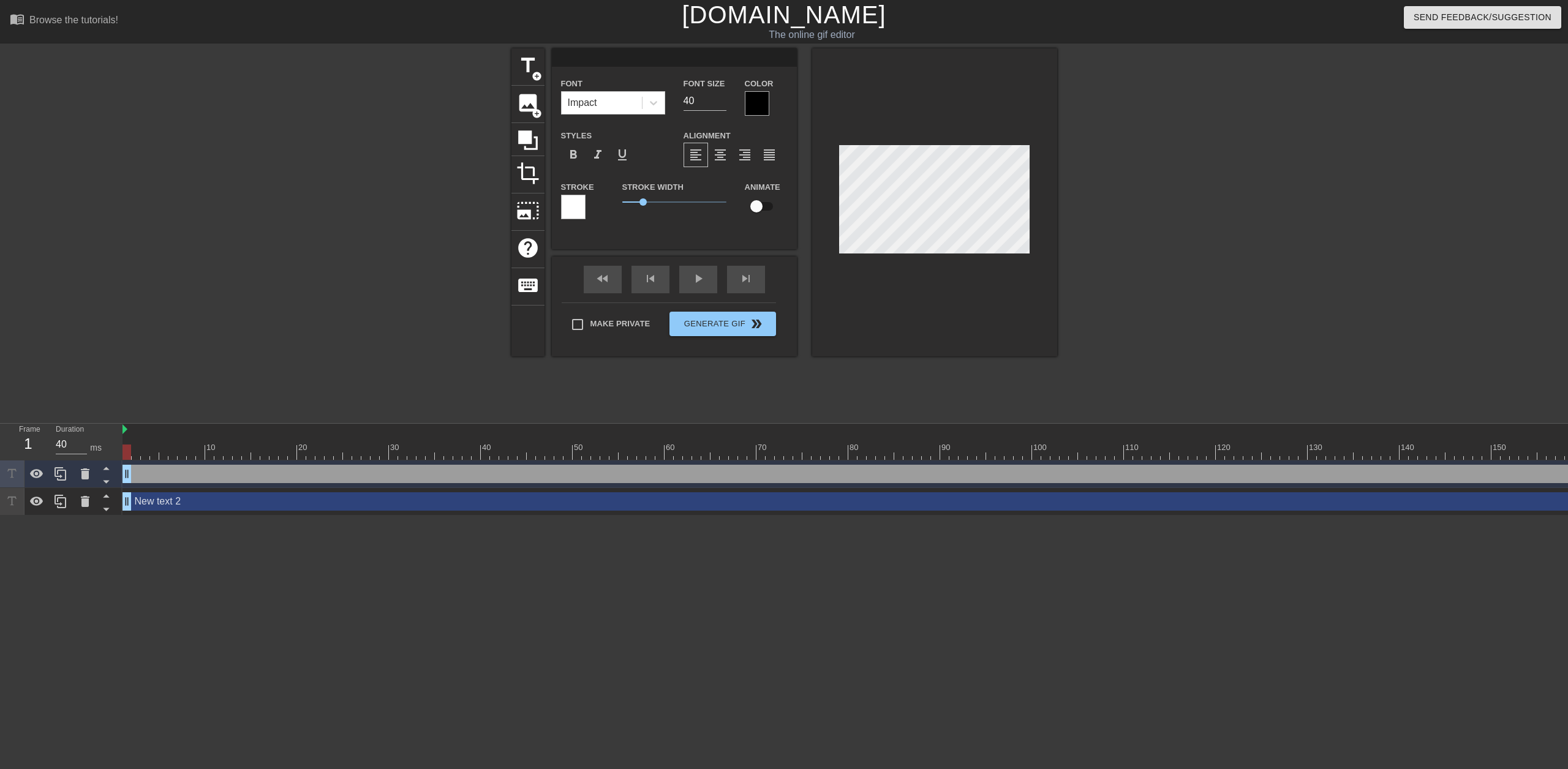
click at [293, 470] on div "drag_handle drag_handle" at bounding box center [1496, 473] width 2747 height 18
click at [84, 479] on icon at bounding box center [85, 473] width 9 height 11
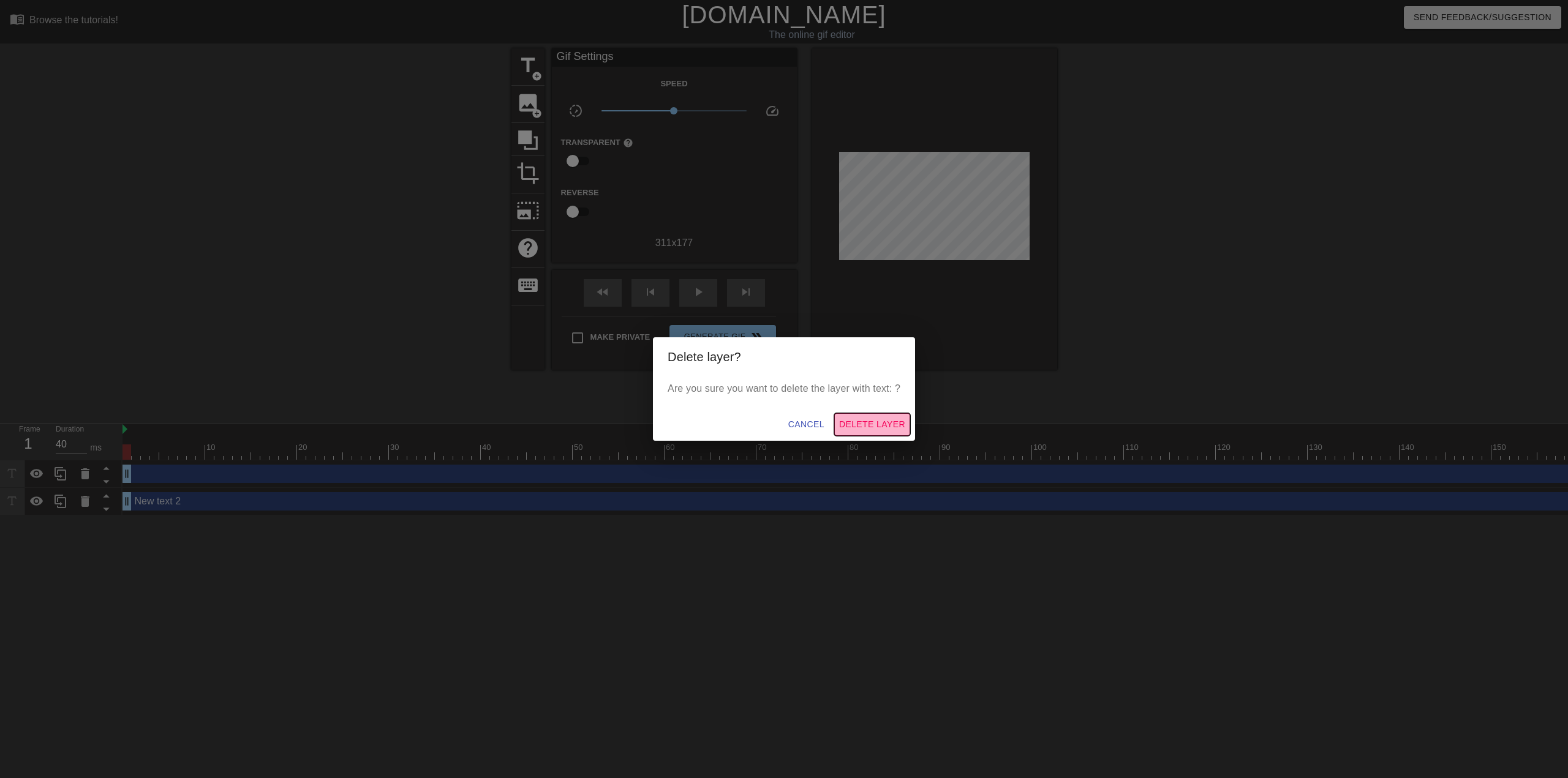
click at [860, 423] on span "Delete Layer" at bounding box center [872, 425] width 66 height 15
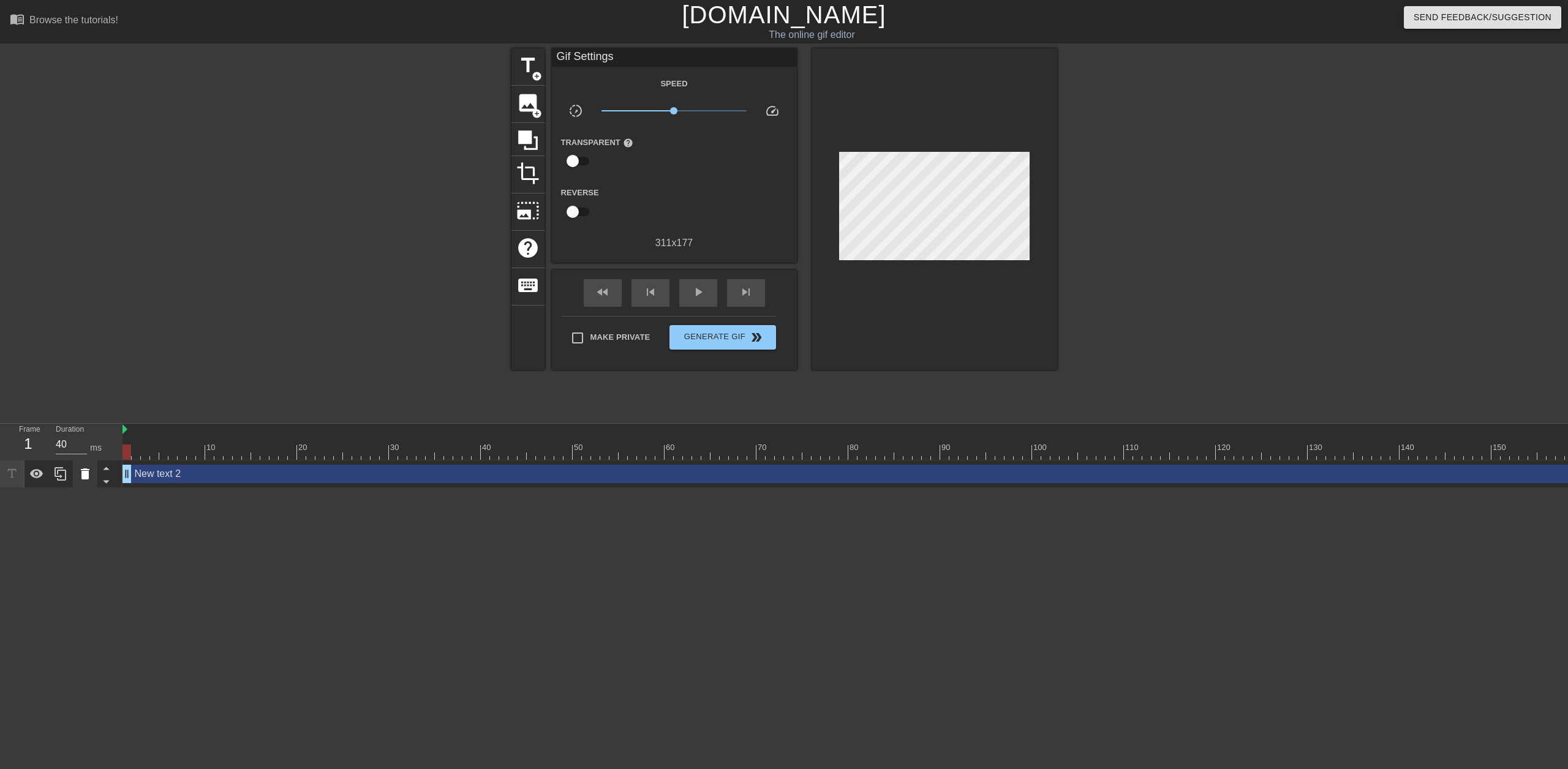
click at [93, 476] on div at bounding box center [84, 474] width 24 height 27
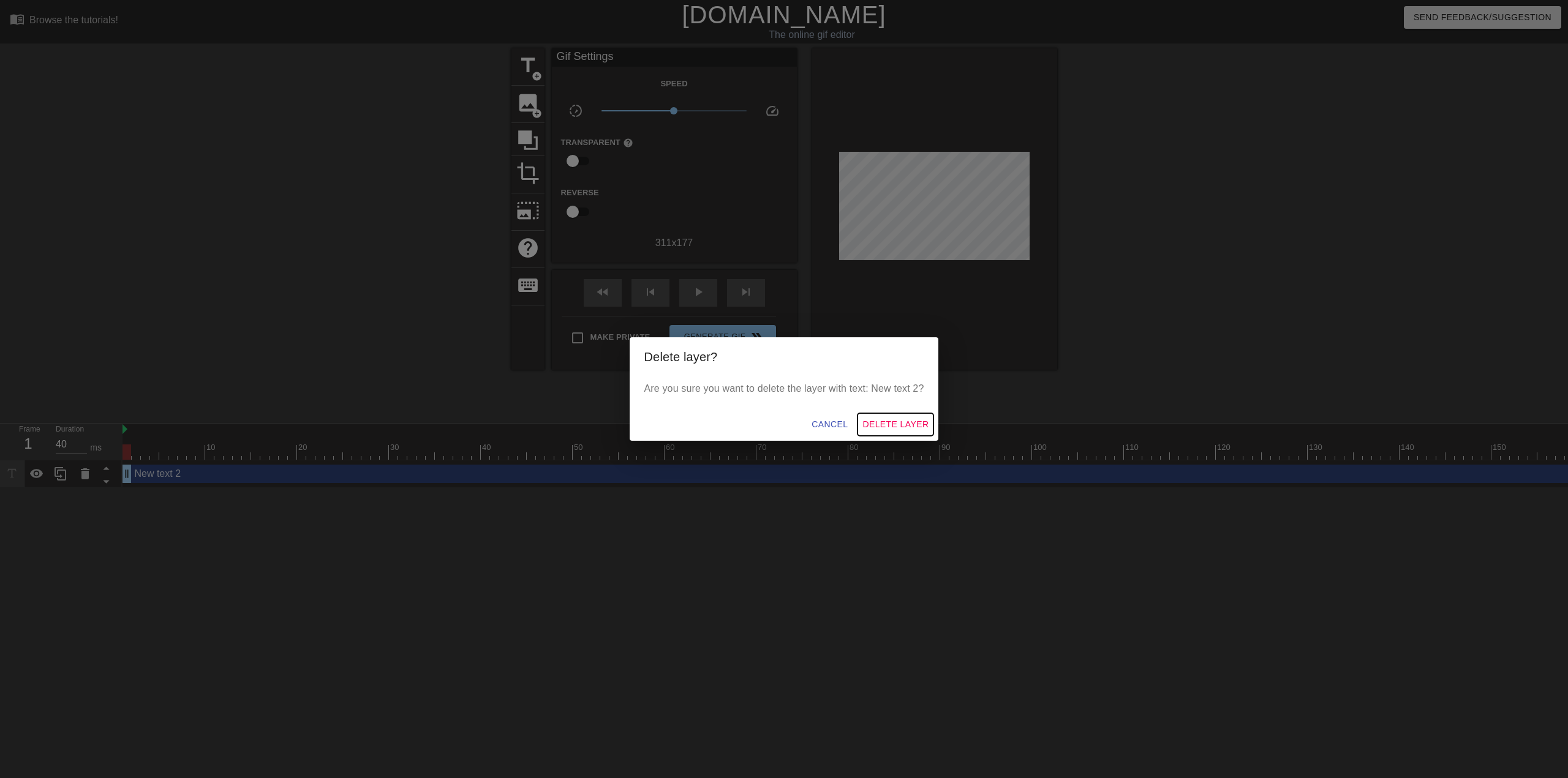
click at [888, 426] on span "Delete Layer" at bounding box center [895, 425] width 66 height 15
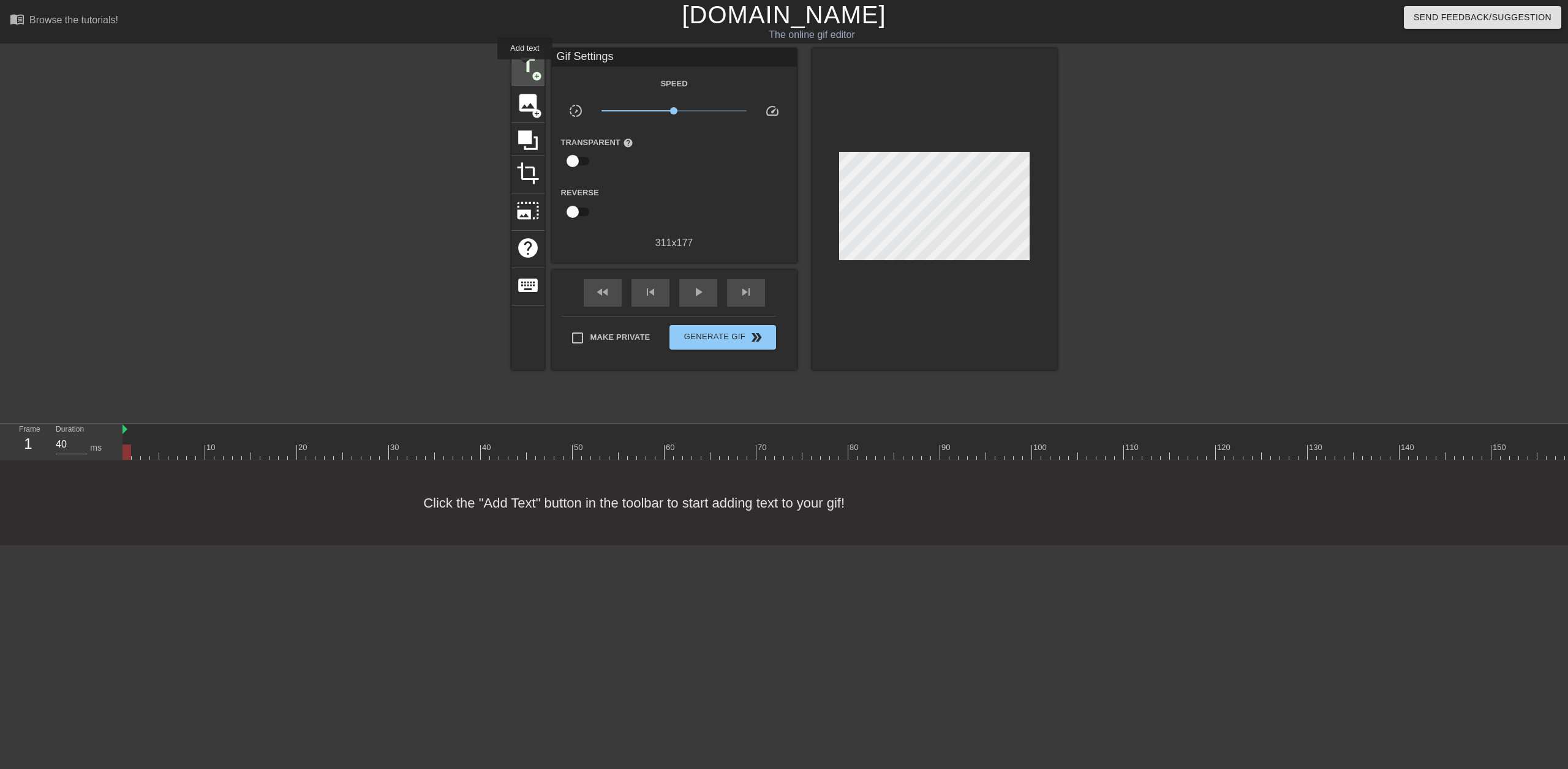
click at [525, 68] on span "title" at bounding box center [528, 66] width 23 height 23
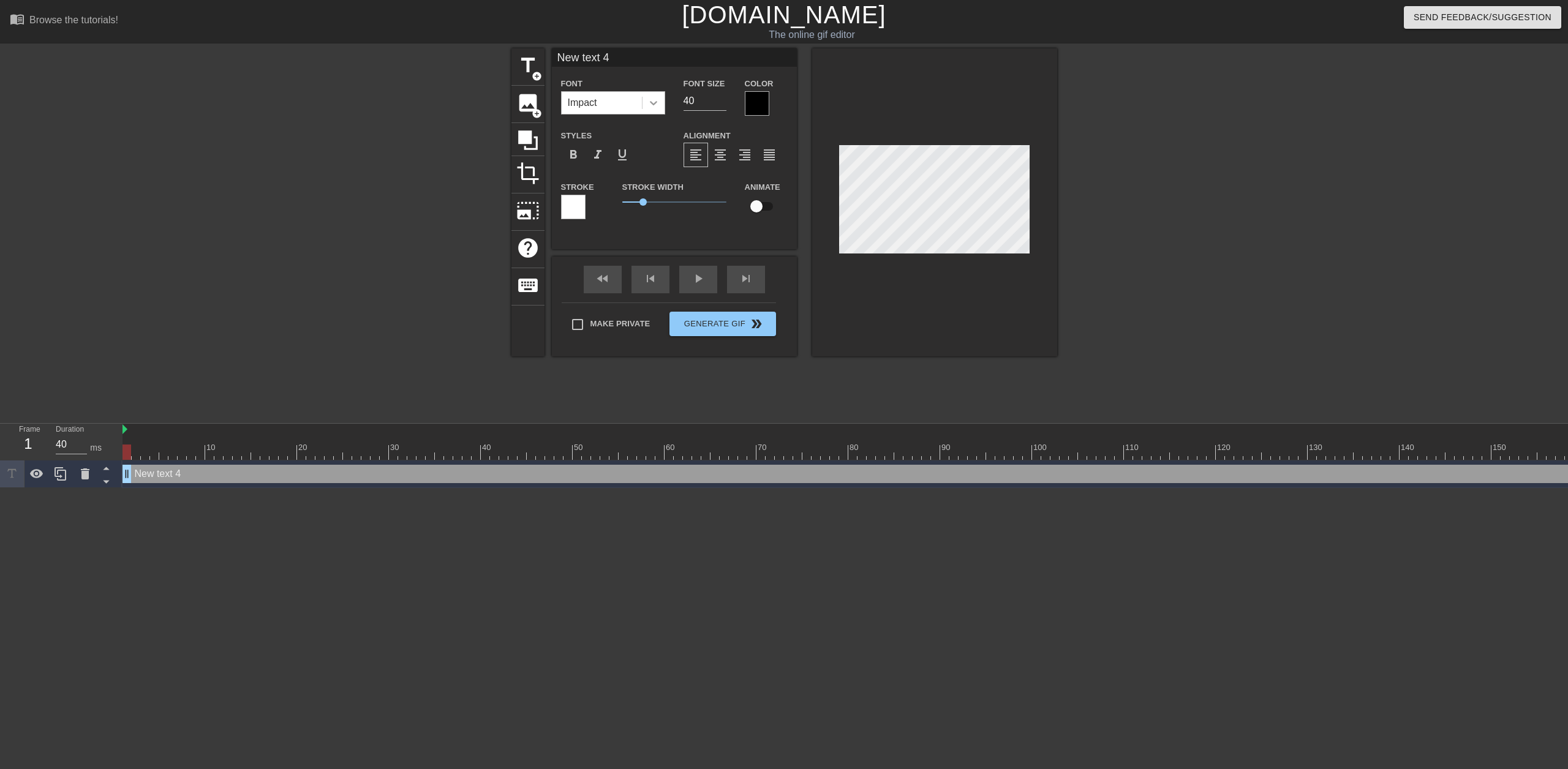
click at [652, 102] on icon at bounding box center [653, 103] width 13 height 13
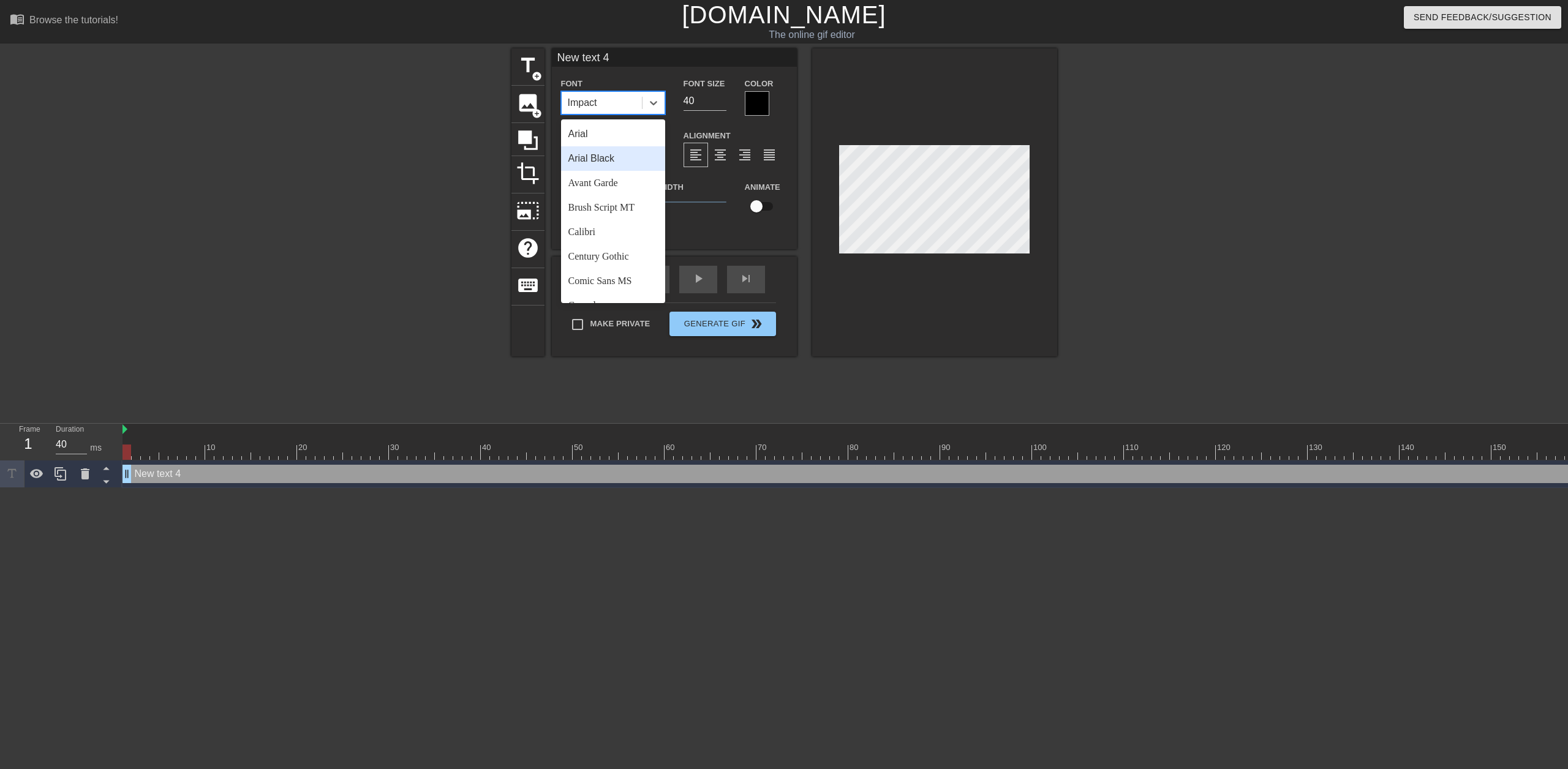
click at [636, 157] on div "Arial Black" at bounding box center [614, 158] width 105 height 24
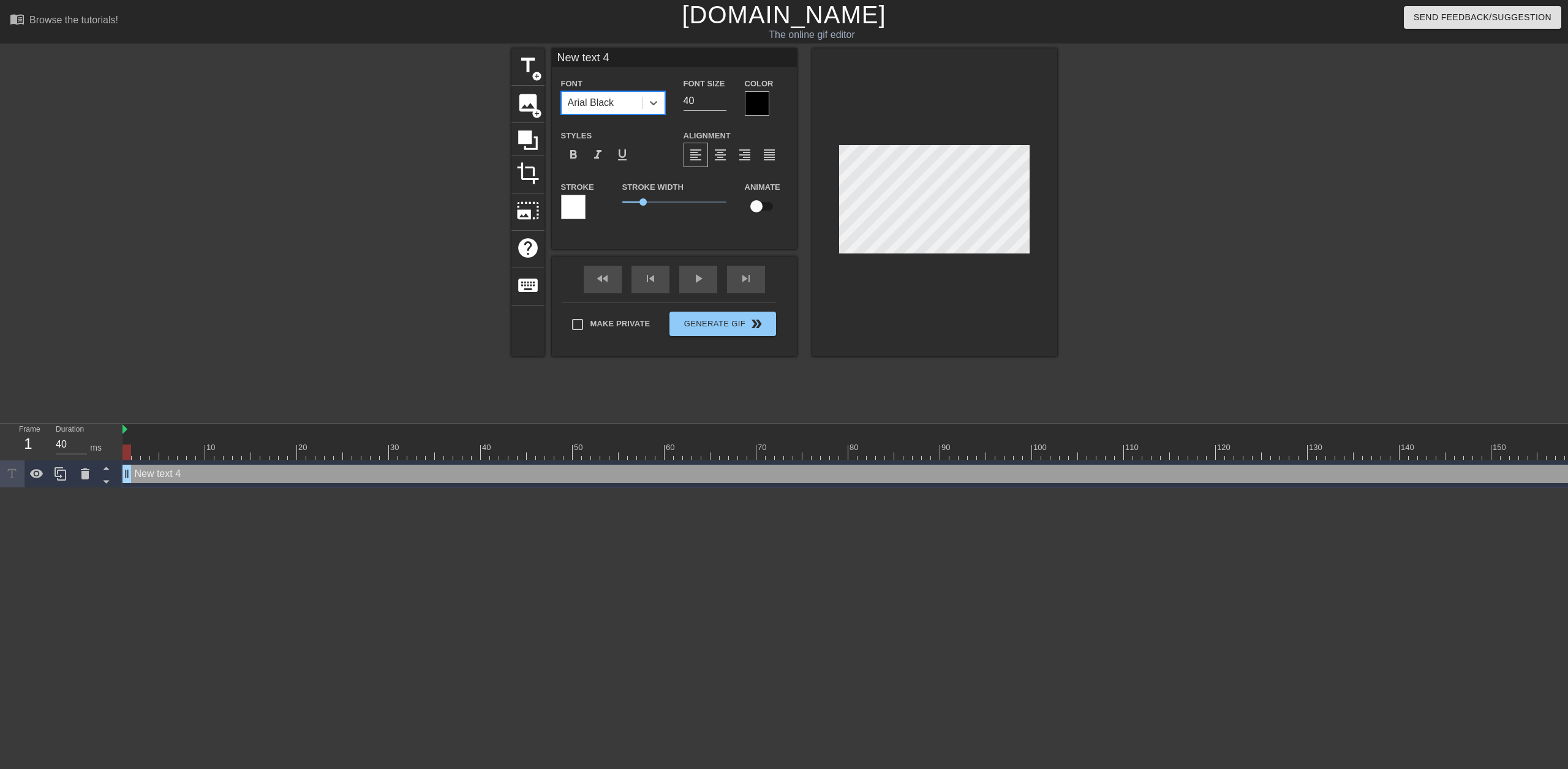
click at [760, 98] on div at bounding box center [756, 103] width 24 height 24
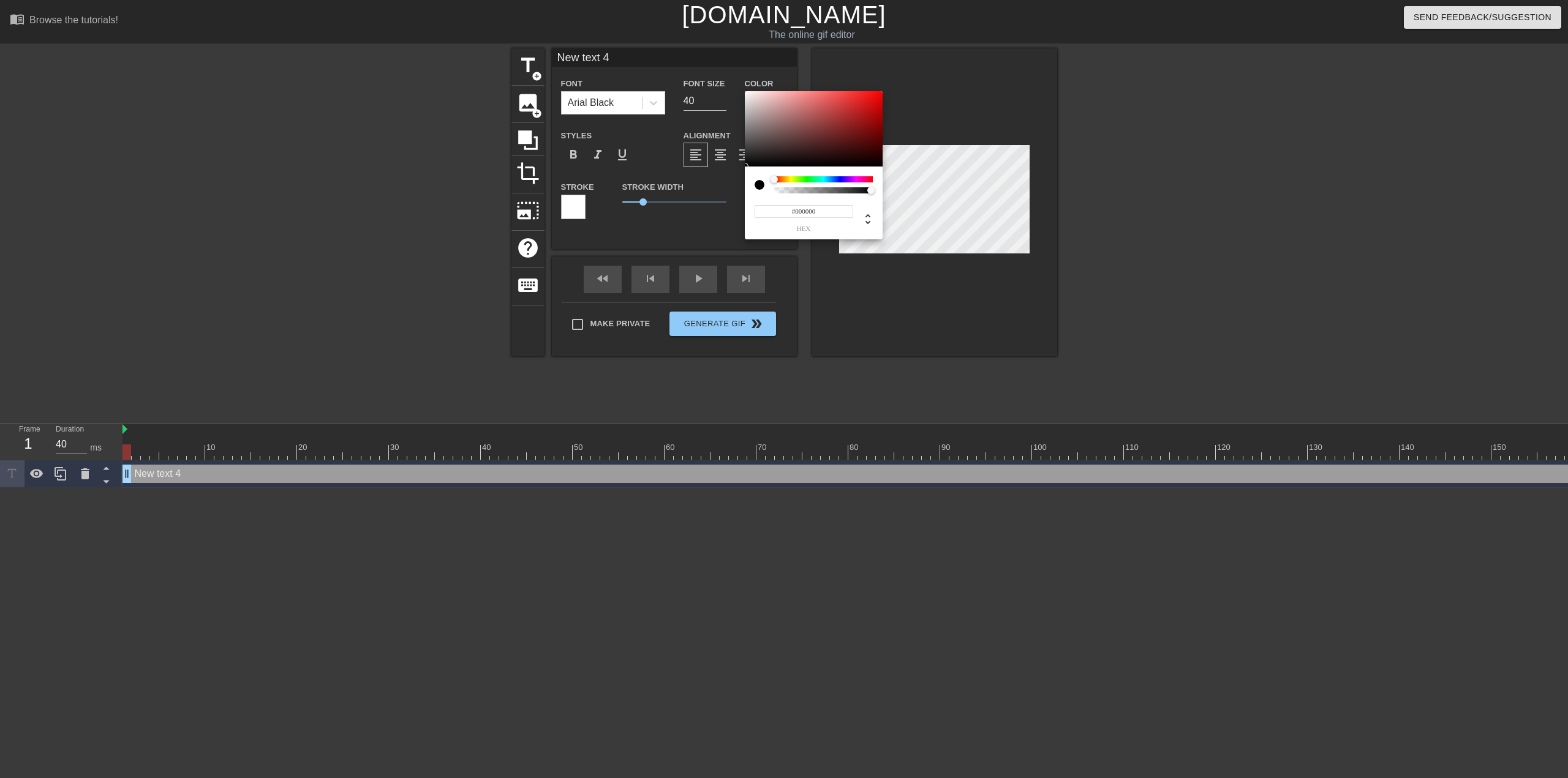
click at [803, 212] on input "#000000" at bounding box center [803, 211] width 99 height 13
type input "#fff"
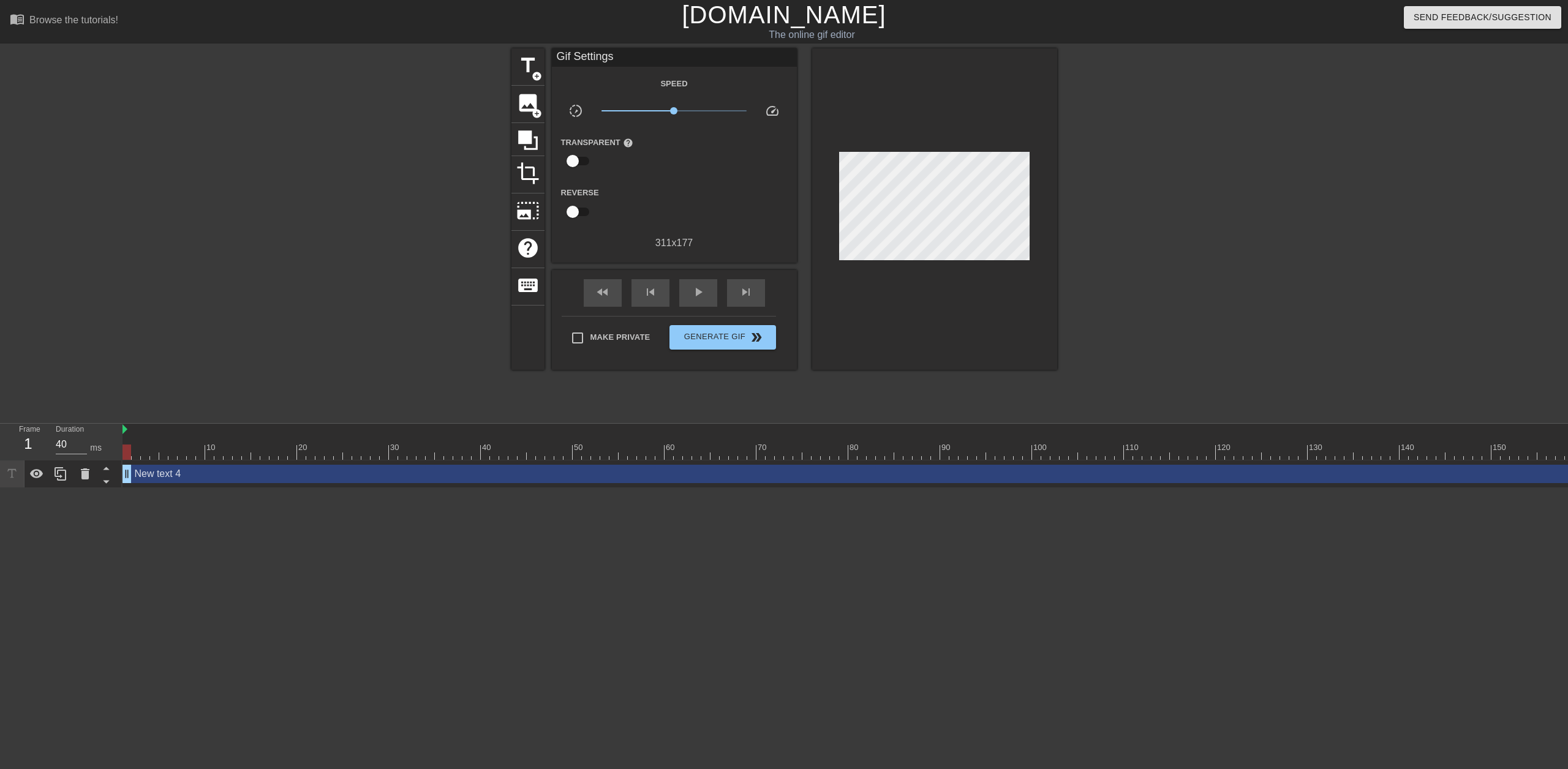
click at [191, 467] on div "New text 4 drag_handle drag_handle" at bounding box center [1496, 473] width 2747 height 18
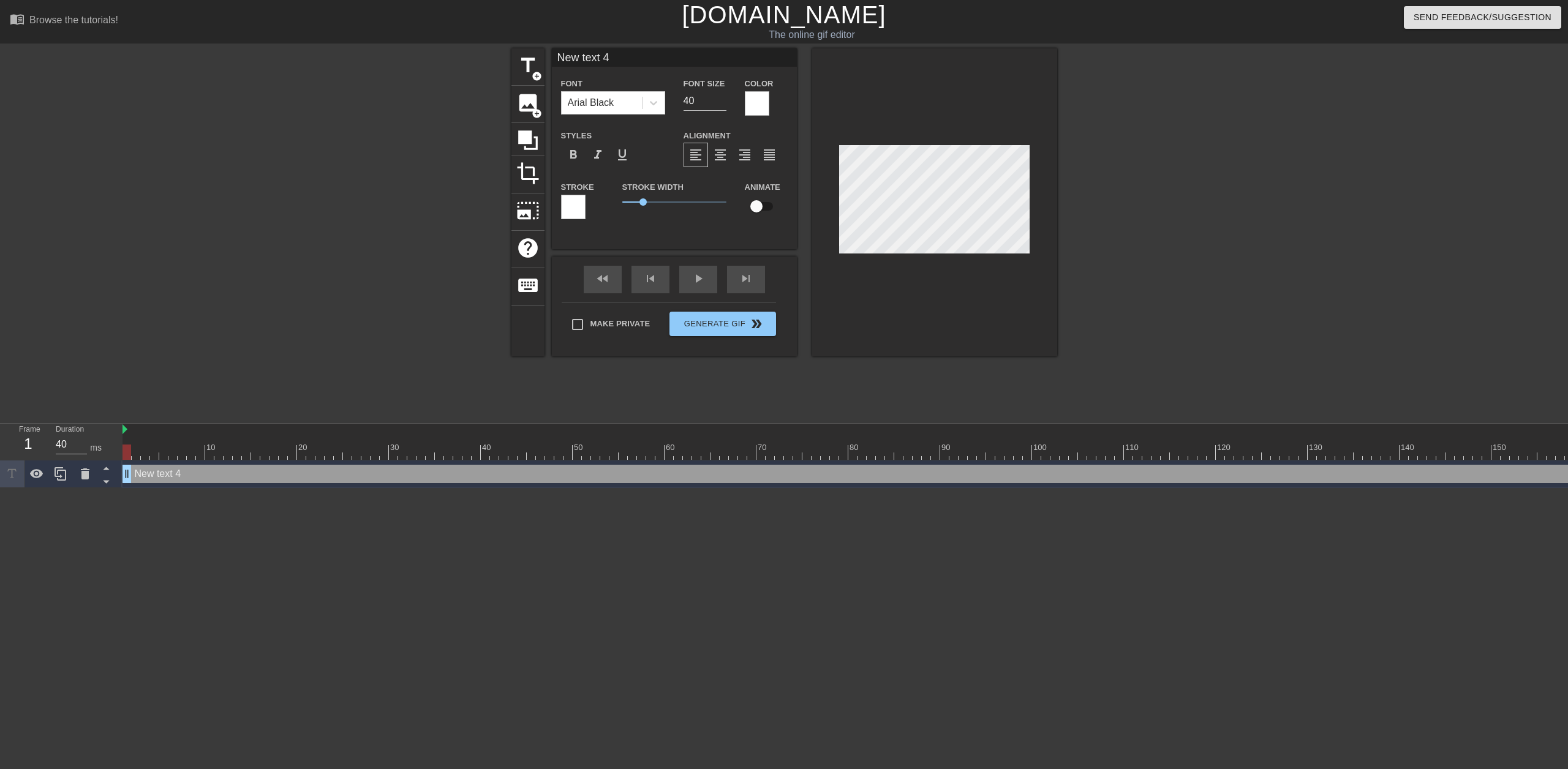
click at [191, 472] on div "New text 4 drag_handle drag_handle" at bounding box center [1496, 473] width 2747 height 18
type input "P"
type textarea "P"
type input "PW"
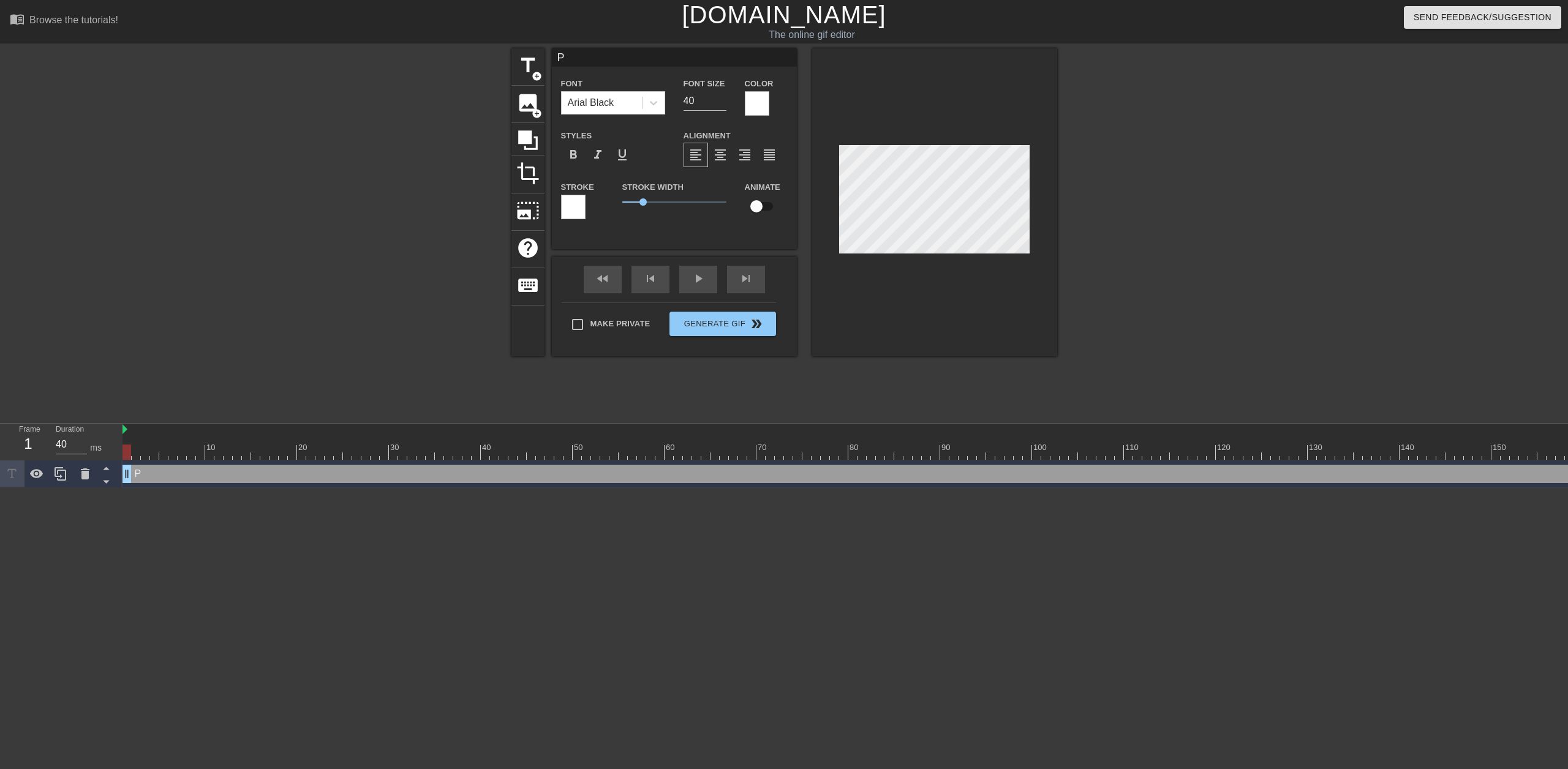
type textarea "PW"
type input "PWA"
type textarea "PWA"
click at [1120, 237] on div at bounding box center [1163, 232] width 184 height 368
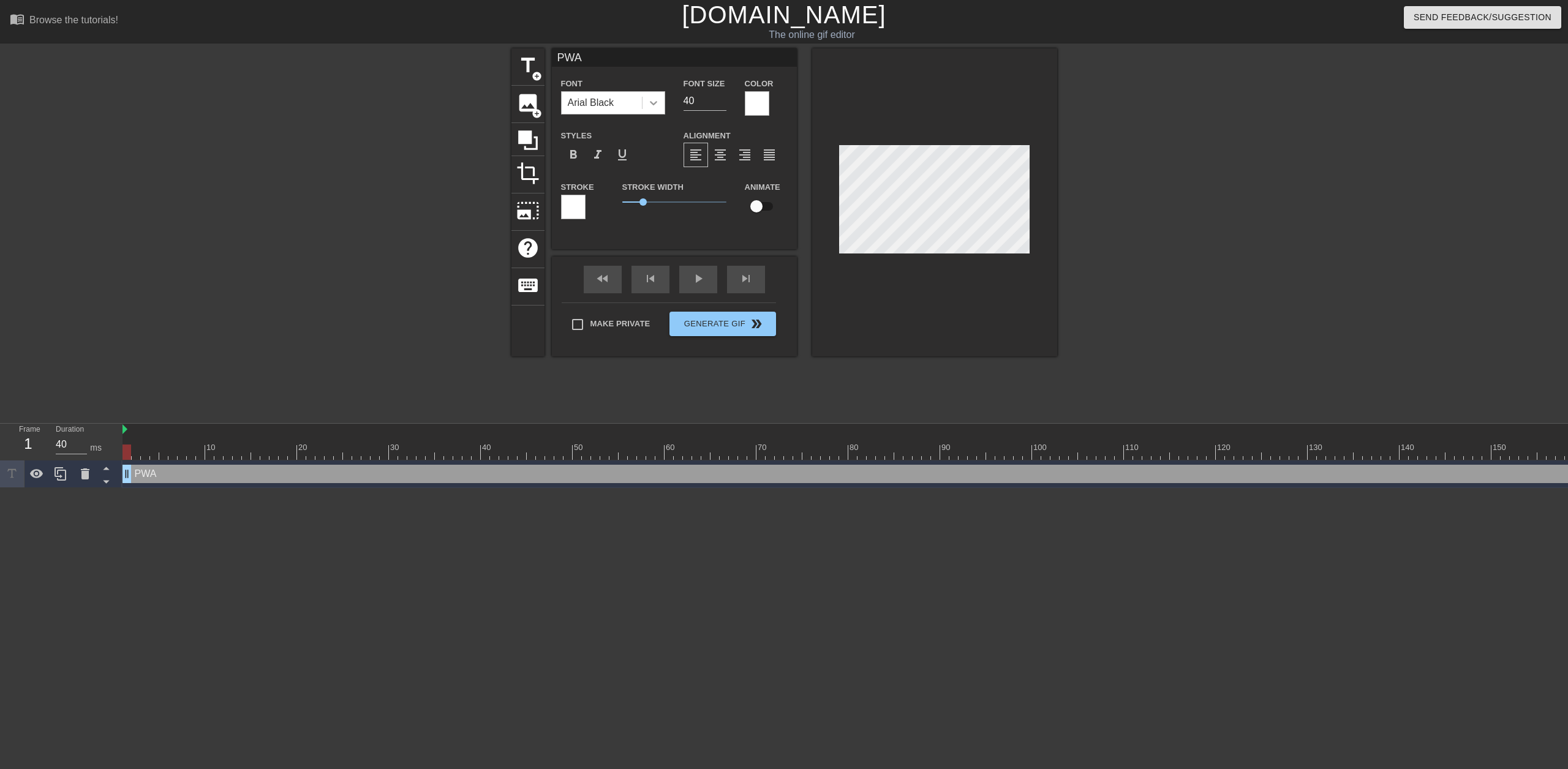
click at [651, 105] on icon at bounding box center [653, 103] width 13 height 13
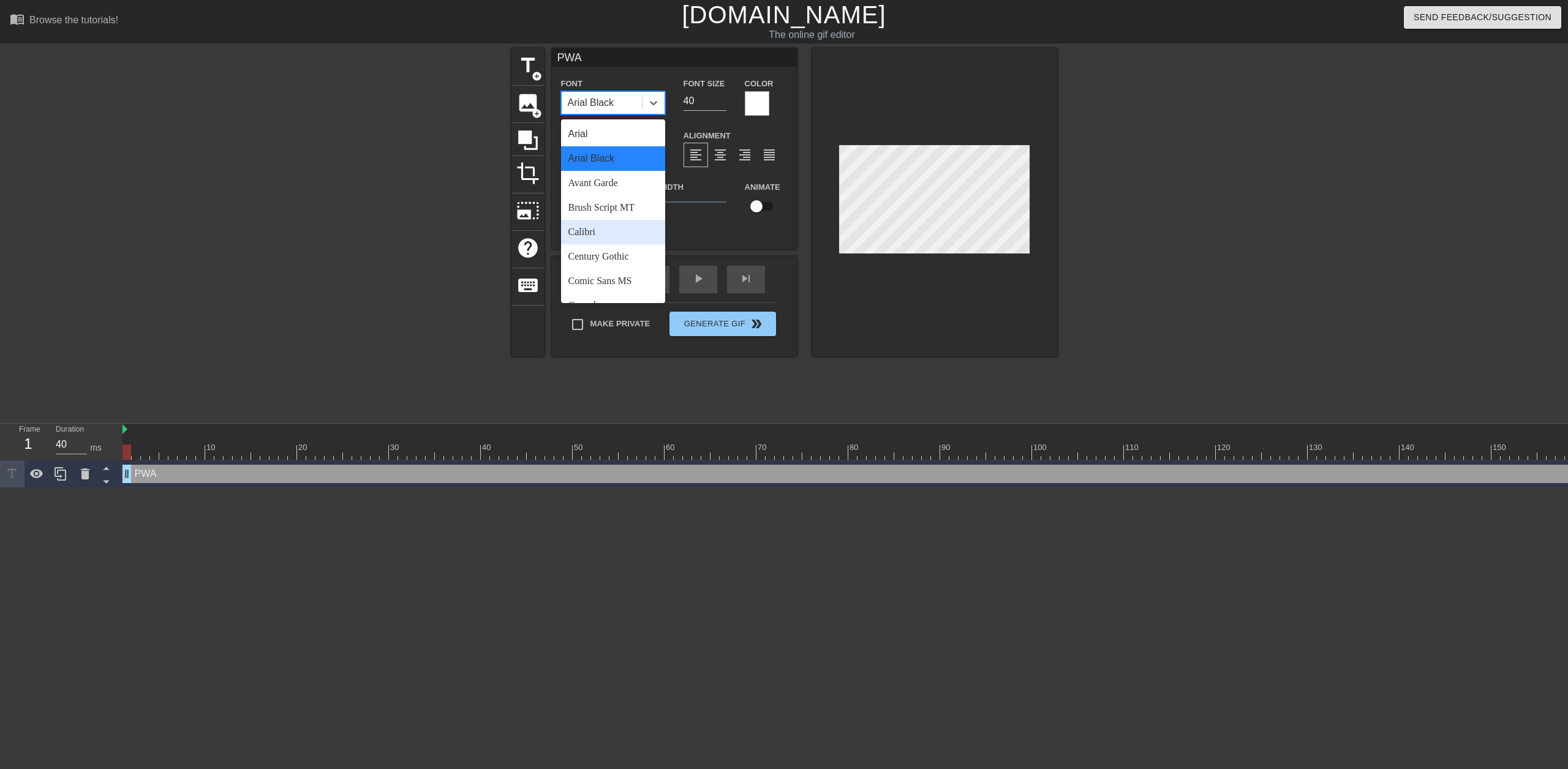
click at [619, 227] on div "Calibri" at bounding box center [614, 231] width 105 height 24
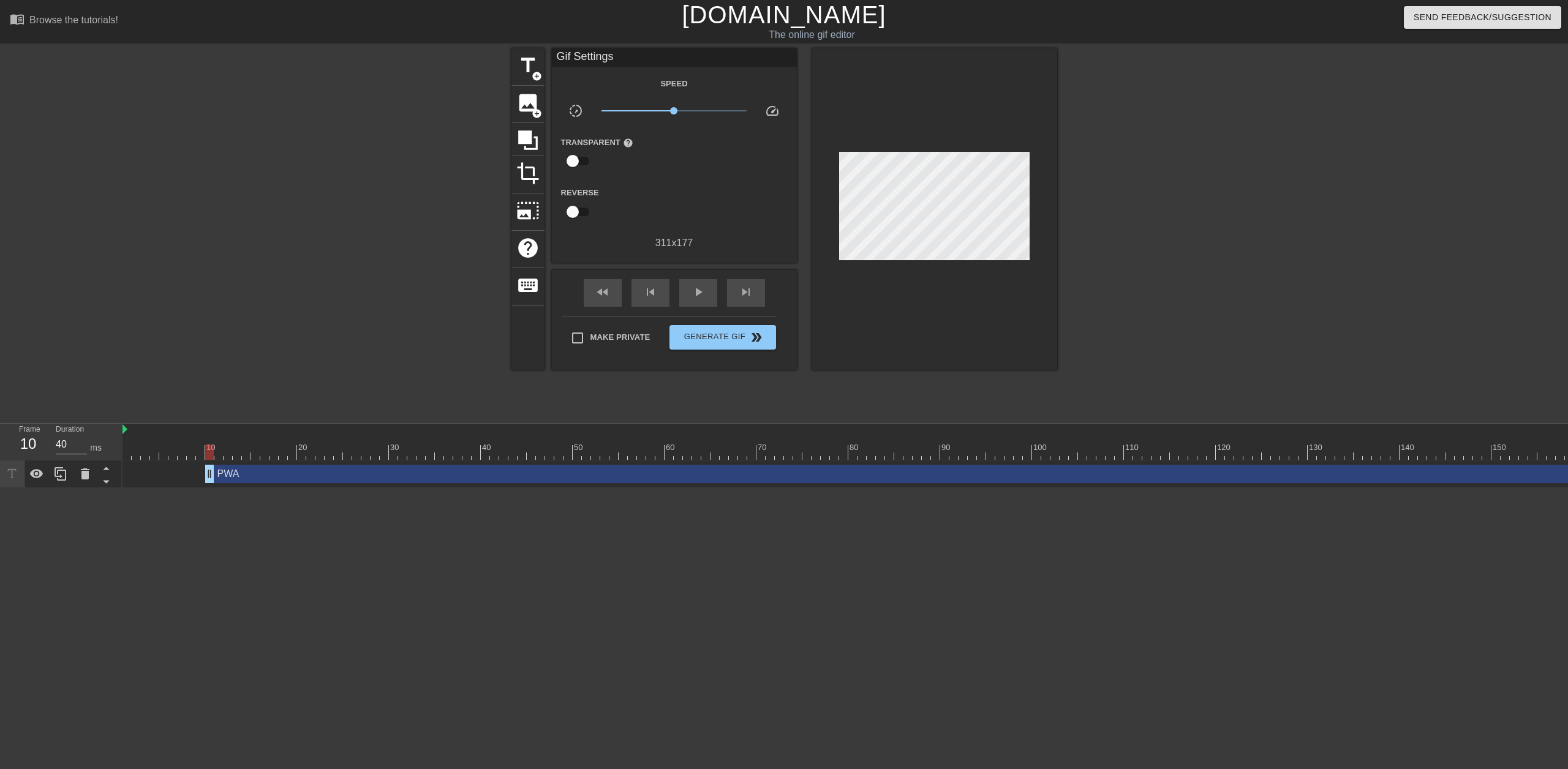
drag, startPoint x: 130, startPoint y: 478, endPoint x: 237, endPoint y: 474, distance: 107.1
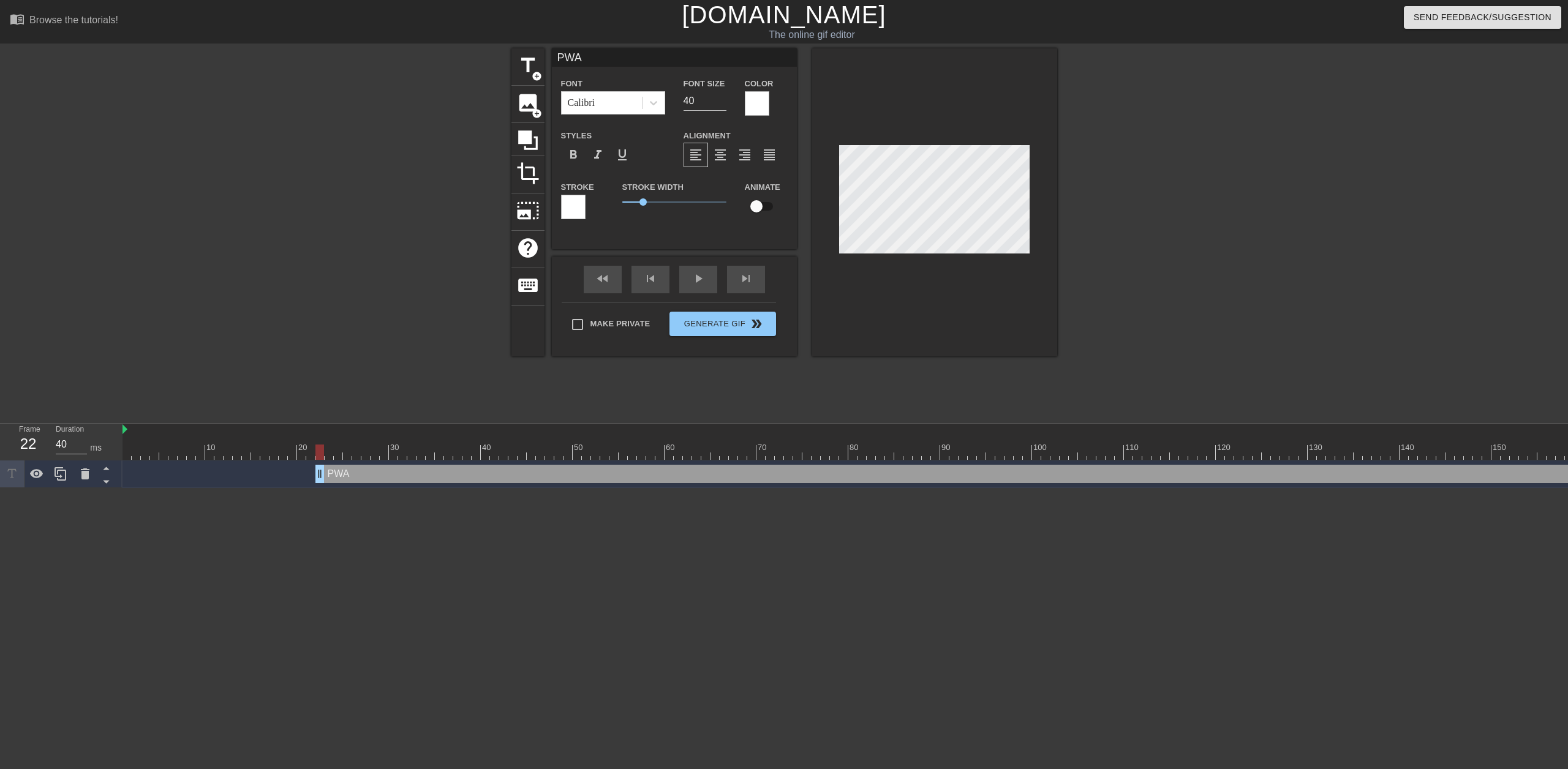
drag, startPoint x: 213, startPoint y: 473, endPoint x: 334, endPoint y: 467, distance: 121.1
drag, startPoint x: 320, startPoint y: 475, endPoint x: 505, endPoint y: 448, distance: 187.0
drag, startPoint x: 479, startPoint y: 476, endPoint x: 635, endPoint y: 473, distance: 156.0
drag, startPoint x: 633, startPoint y: 475, endPoint x: 855, endPoint y: 308, distance: 277.8
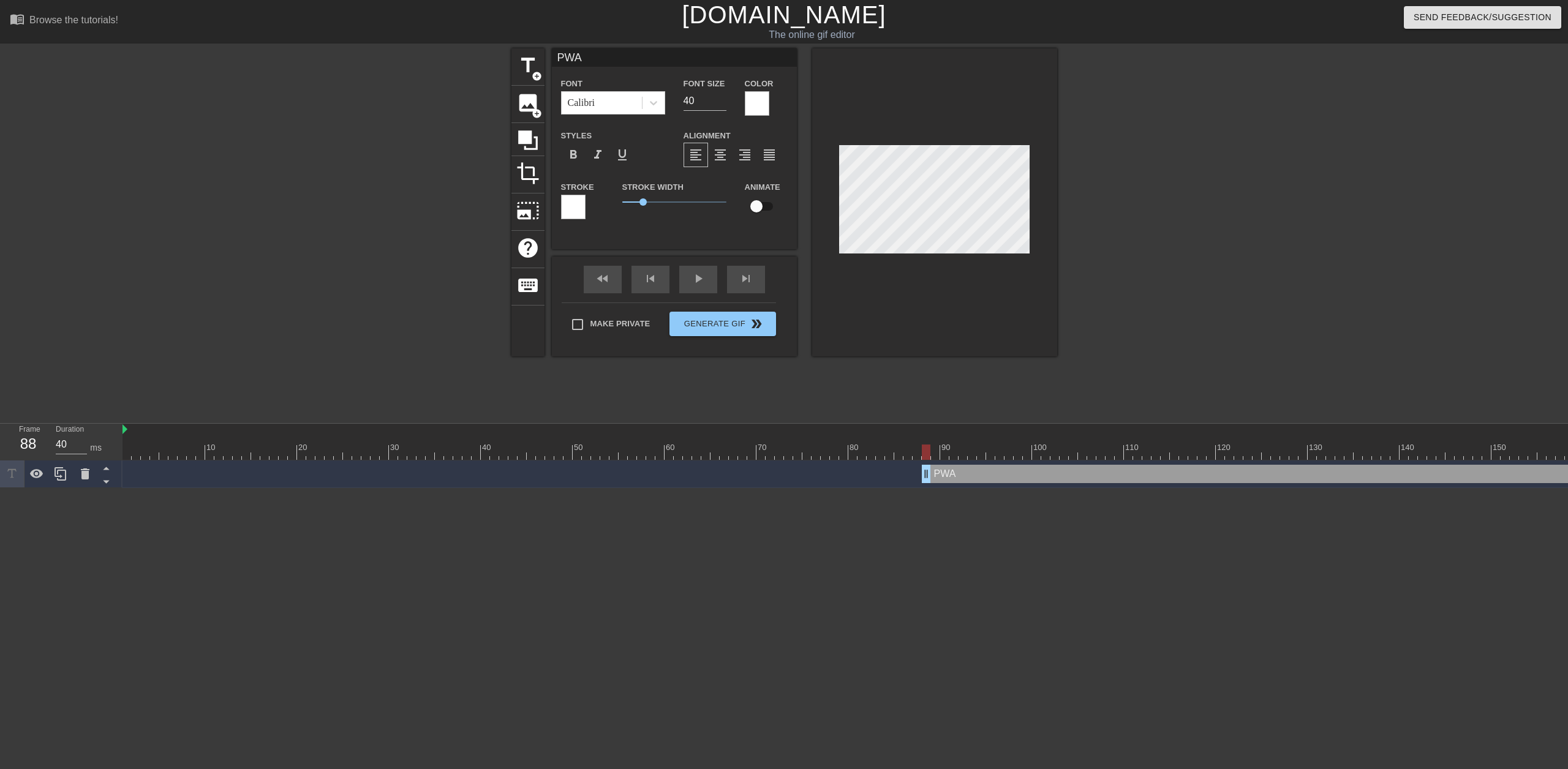
drag, startPoint x: 798, startPoint y: 481, endPoint x: 955, endPoint y: 470, distance: 157.4
drag, startPoint x: 953, startPoint y: 474, endPoint x: 1237, endPoint y: 429, distance: 287.5
click at [1270, 451] on div "10 20 30 40 50 60 70 80 90 100 110 120 130 140 150 160" at bounding box center [845, 456] width 1445 height 64
drag, startPoint x: 1265, startPoint y: 473, endPoint x: 1419, endPoint y: 474, distance: 154.0
click at [1416, 474] on div "PWA drag_handle drag_handle" at bounding box center [1496, 473] width 2747 height 18
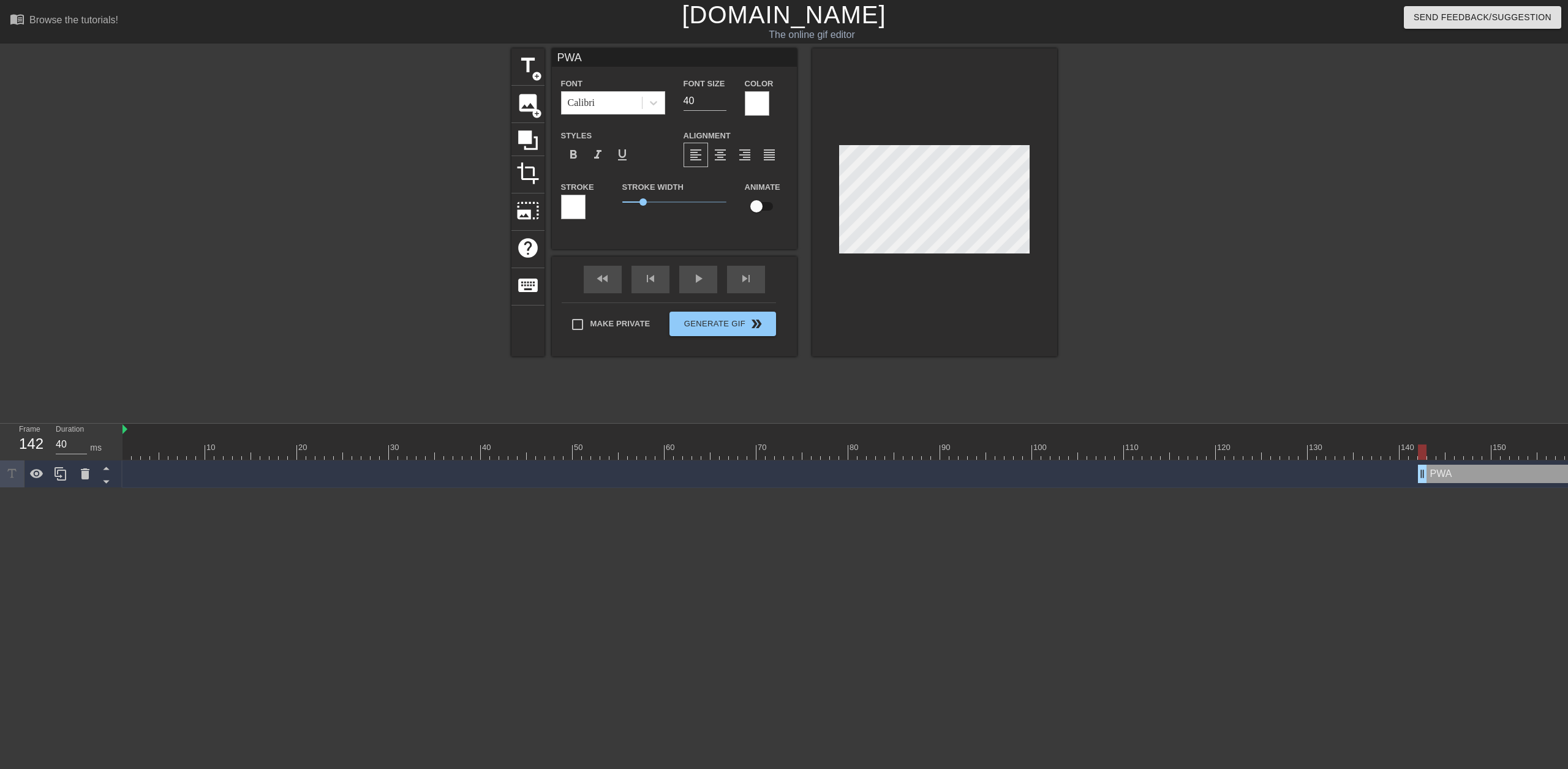
drag, startPoint x: 1429, startPoint y: 478, endPoint x: 1512, endPoint y: 473, distance: 83.2
drag, startPoint x: 1423, startPoint y: 474, endPoint x: 1441, endPoint y: 386, distance: 89.8
drag, startPoint x: 1557, startPoint y: 471, endPoint x: 1567, endPoint y: 472, distance: 10.0
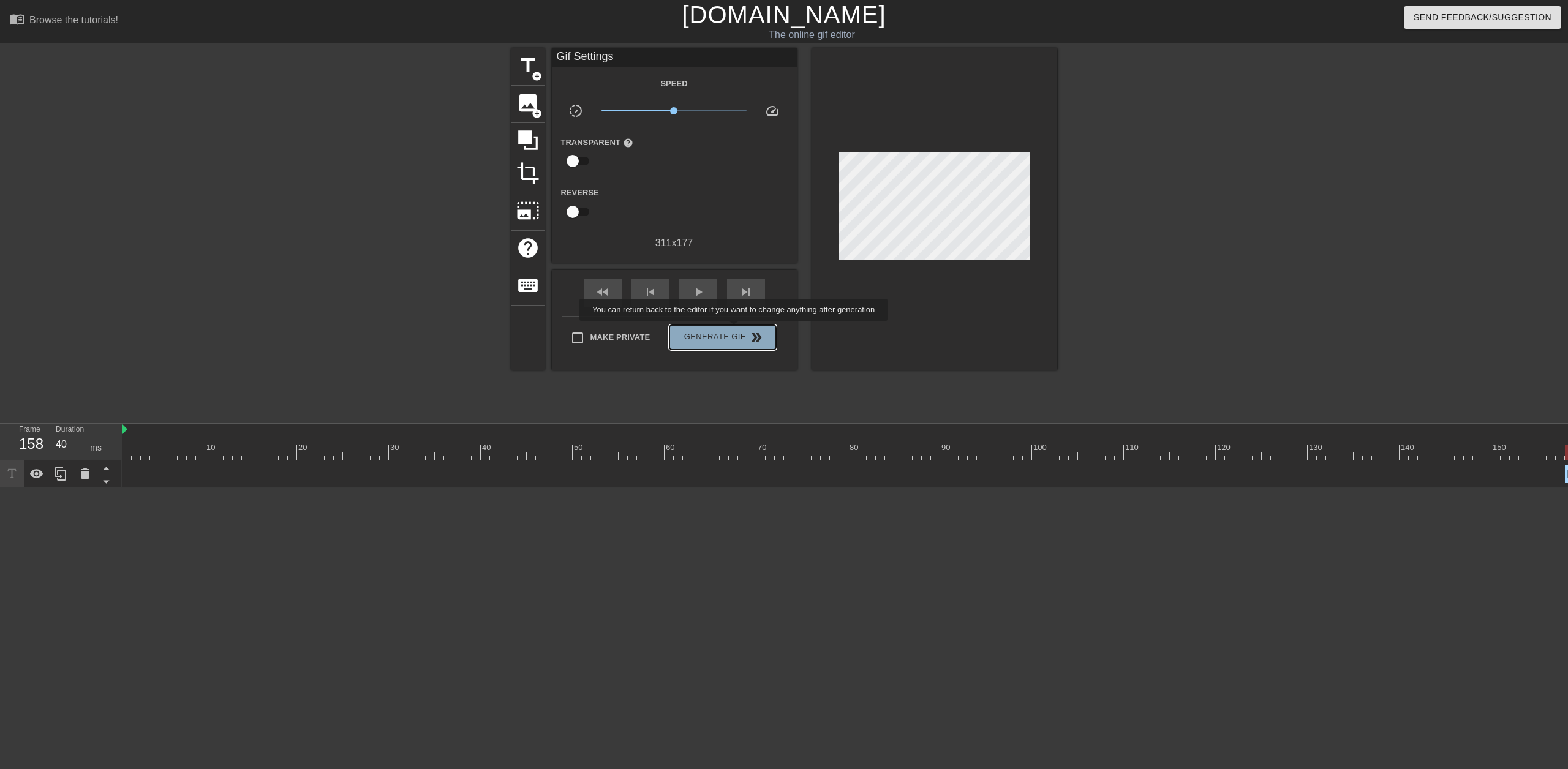
click at [735, 330] on span "Generate Gif double_arrow" at bounding box center [722, 337] width 96 height 15
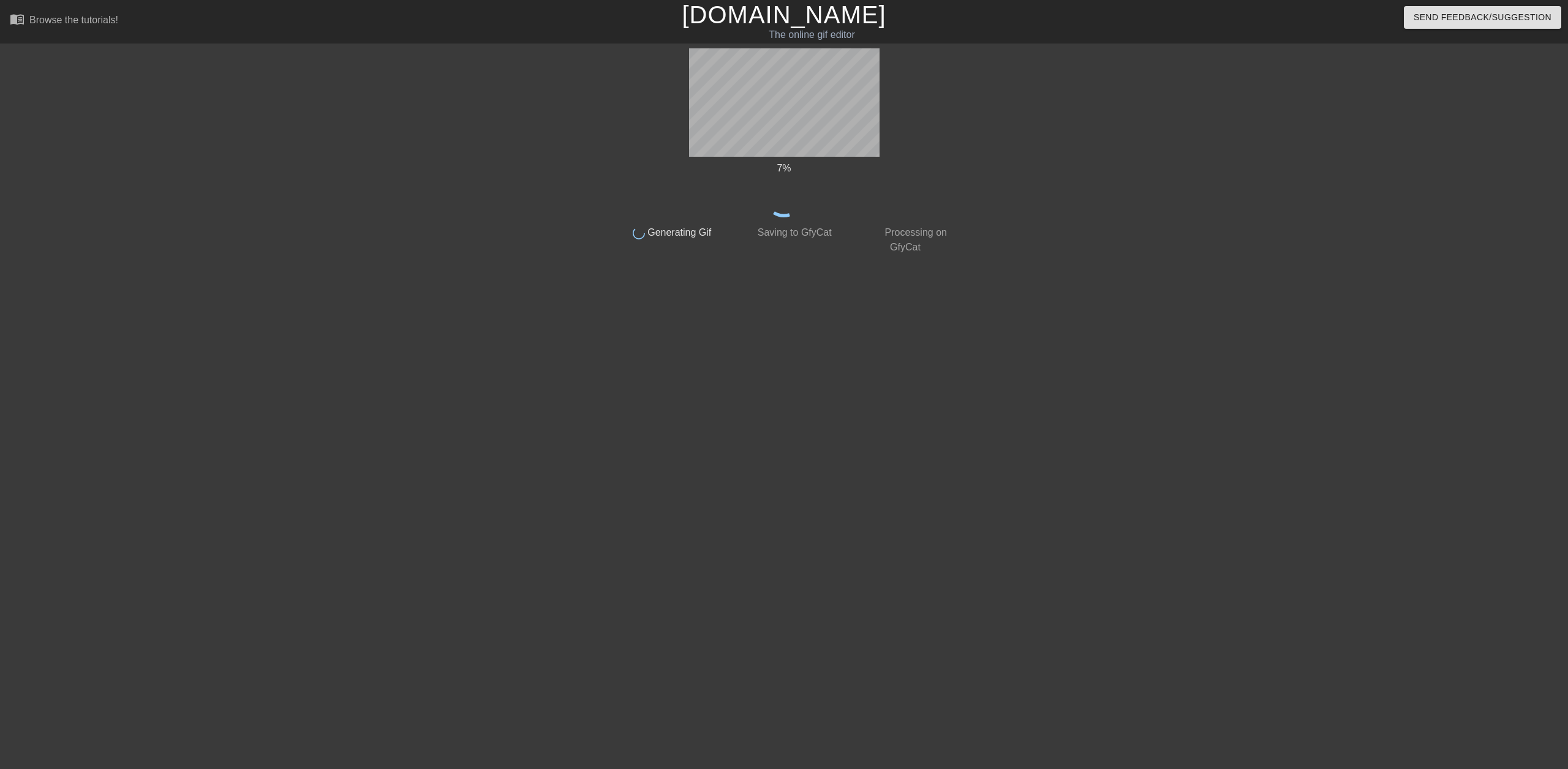
click at [525, 391] on div at bounding box center [504, 232] width 184 height 368
click at [451, 376] on div at bounding box center [504, 232] width 184 height 368
click at [574, 421] on html "menu_book Browse the tutorials! [DOMAIN_NAME] The online gif editor Send Feedba…" at bounding box center [784, 210] width 1568 height 421
click at [809, 327] on div "47 % done Generating Gif done Saving to GfyCat done Processing on GfyCat title …" at bounding box center [783, 232] width 346 height 368
click at [1271, 237] on div "49 % done Generating Gif done Saving to GfyCat done Processing on GfyCat title …" at bounding box center [784, 232] width 1568 height 368
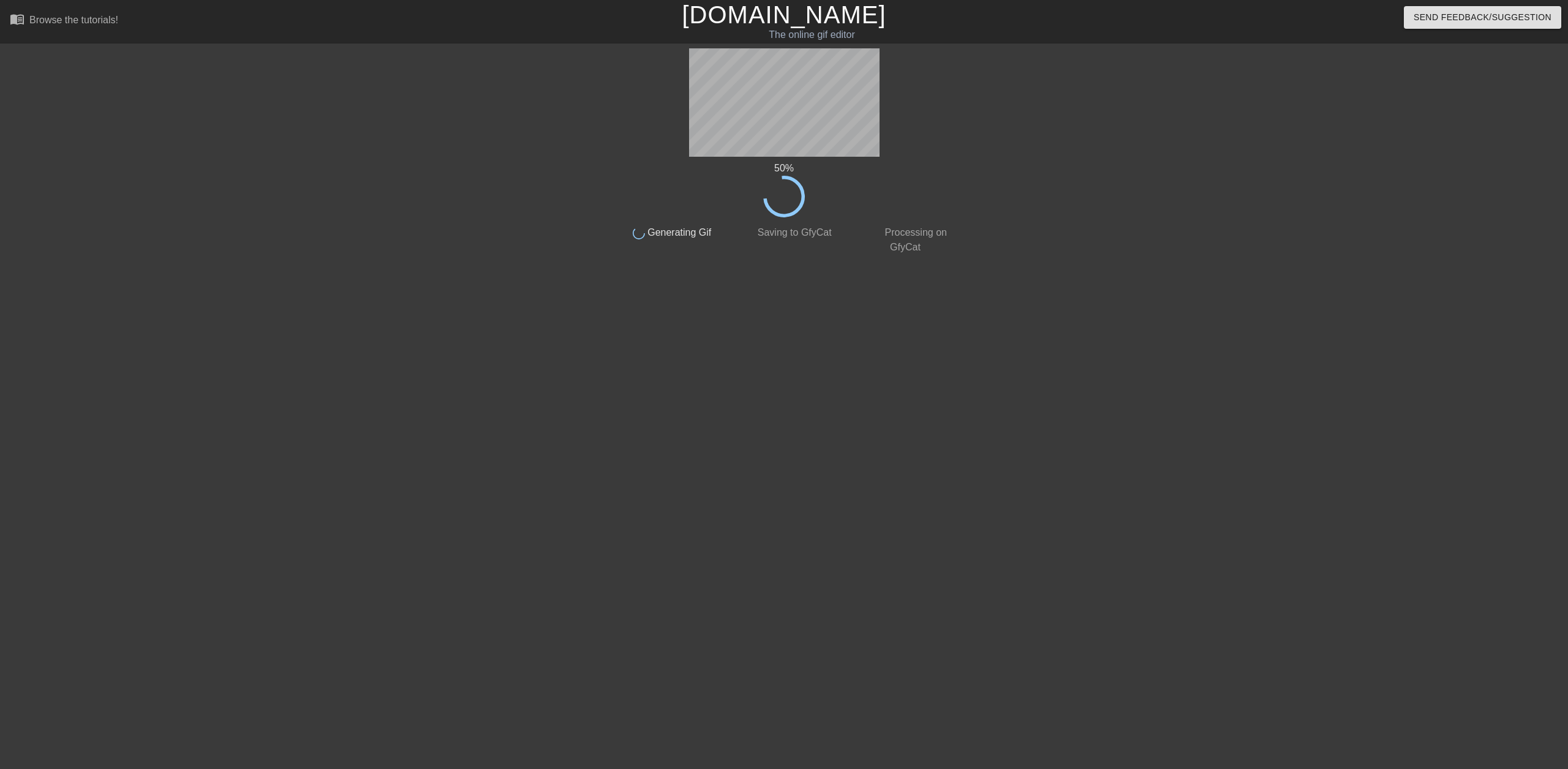
click at [811, 294] on div "50 % done Generating Gif done Saving to GfyCat done Processing on GfyCat title …" at bounding box center [783, 232] width 346 height 368
click at [800, 286] on div "51 % done Generating Gif done Saving to GfyCat done Processing on GfyCat title …" at bounding box center [783, 232] width 346 height 368
click at [799, 284] on div "51 % done Generating Gif done Saving to GfyCat done Processing on GfyCat title …" at bounding box center [783, 232] width 346 height 368
click at [799, 284] on div "52 % done Generating Gif done Saving to GfyCat done Processing on GfyCat title …" at bounding box center [783, 232] width 346 height 368
click at [771, 236] on span "Saving to GfyCat" at bounding box center [792, 232] width 76 height 11
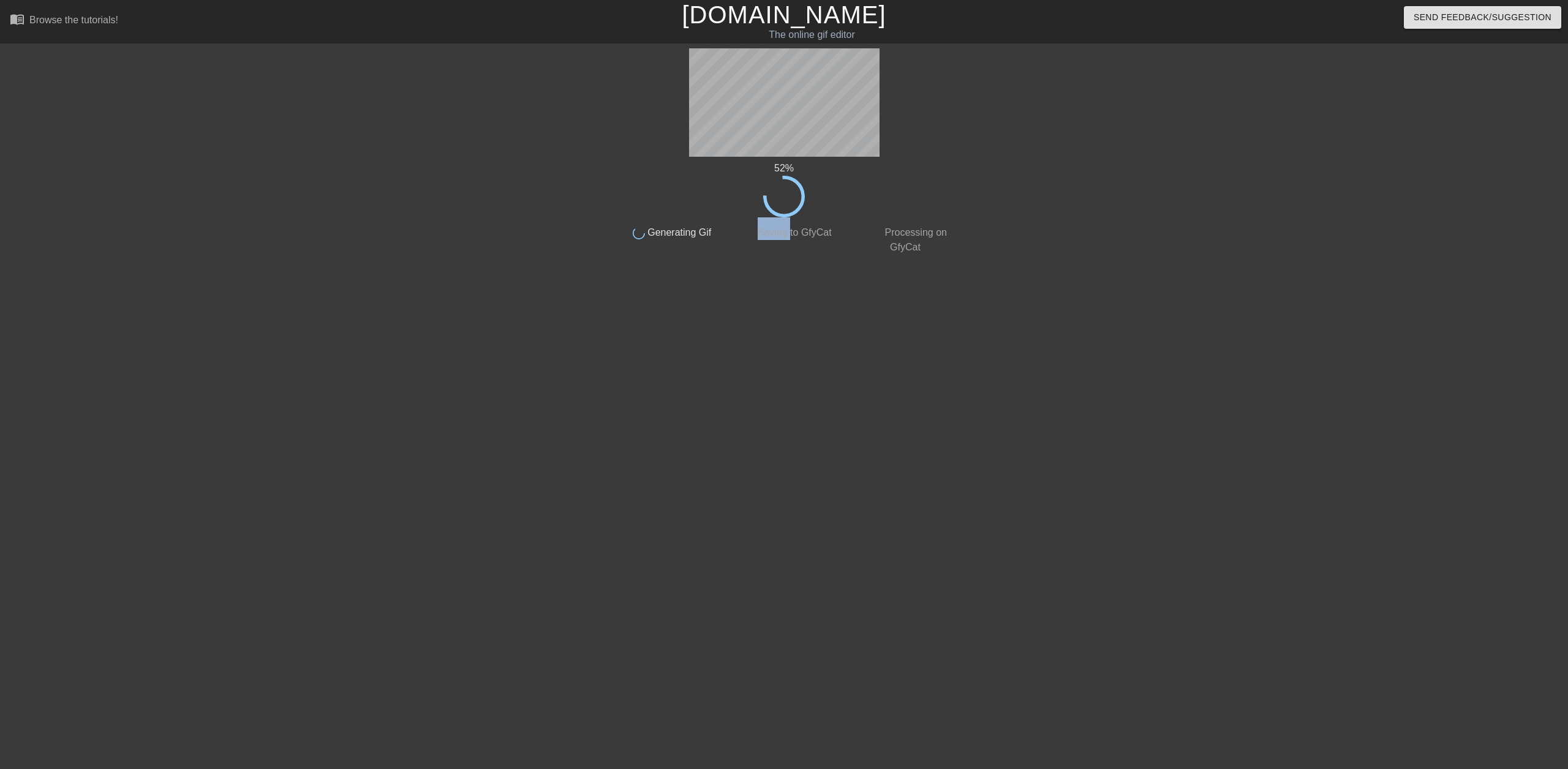
click at [771, 236] on span "Saving to GfyCat" at bounding box center [792, 232] width 76 height 11
click at [854, 276] on div "53 % done Generating Gif done Saving to GfyCat done Processing on GfyCat title …" at bounding box center [783, 232] width 346 height 368
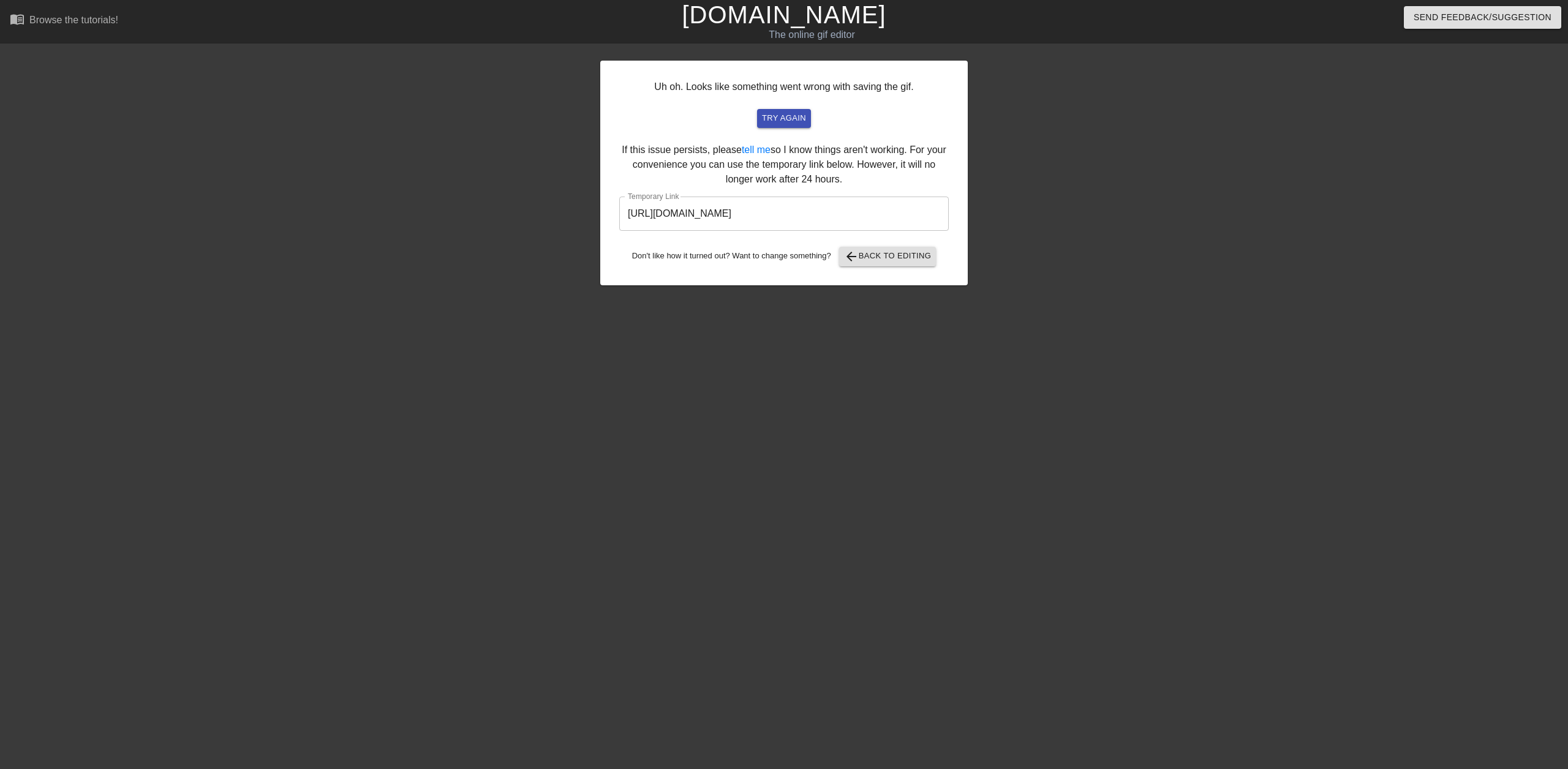
click at [385, 161] on div "Uh oh. Looks like something went wrong with saving the gif. try again If this i…" at bounding box center [784, 232] width 1568 height 368
